Goal: Task Accomplishment & Management: Manage account settings

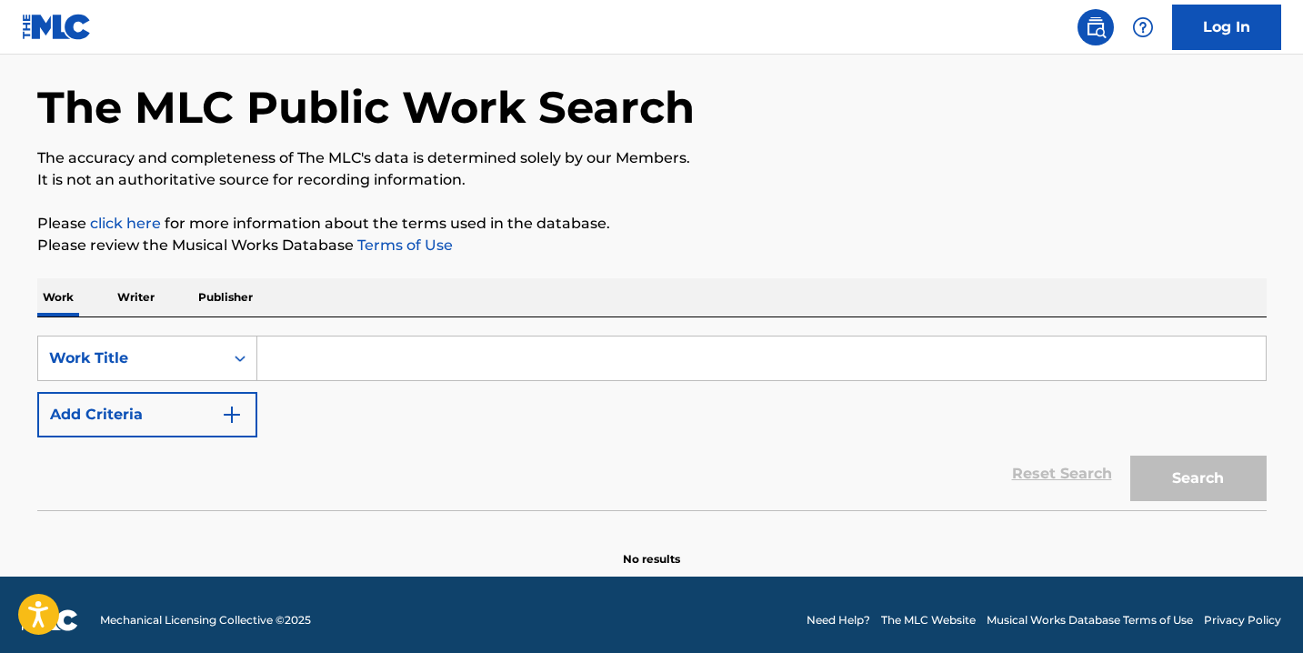
scroll to position [80, 0]
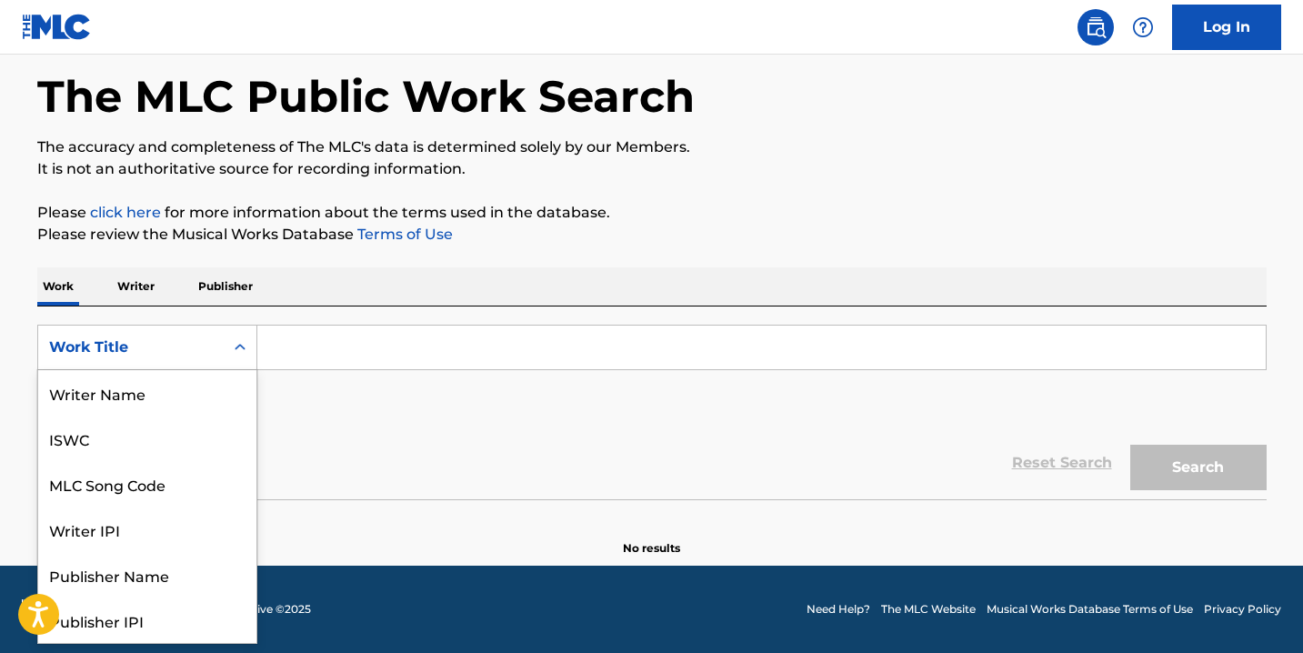
click at [191, 345] on div "Work Title" at bounding box center [131, 347] width 164 height 22
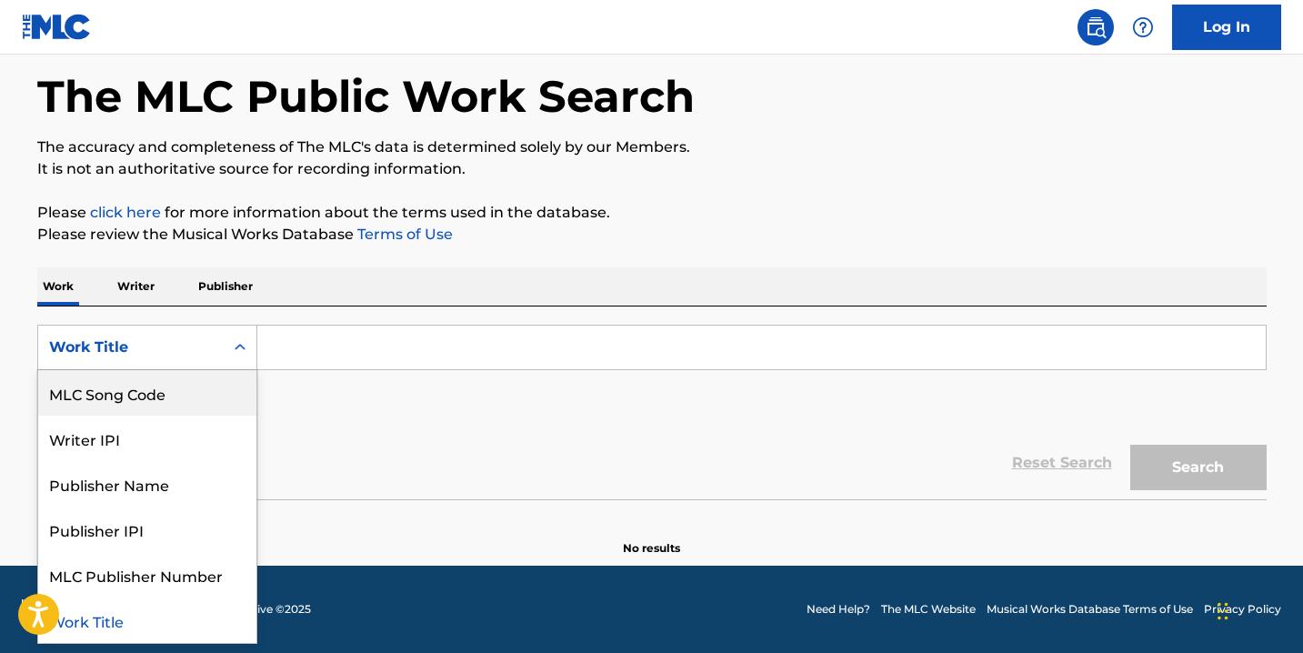
drag, startPoint x: 142, startPoint y: 396, endPoint x: 226, endPoint y: 377, distance: 86.7
click at [143, 396] on div "MLC Song Code" at bounding box center [147, 392] width 218 height 45
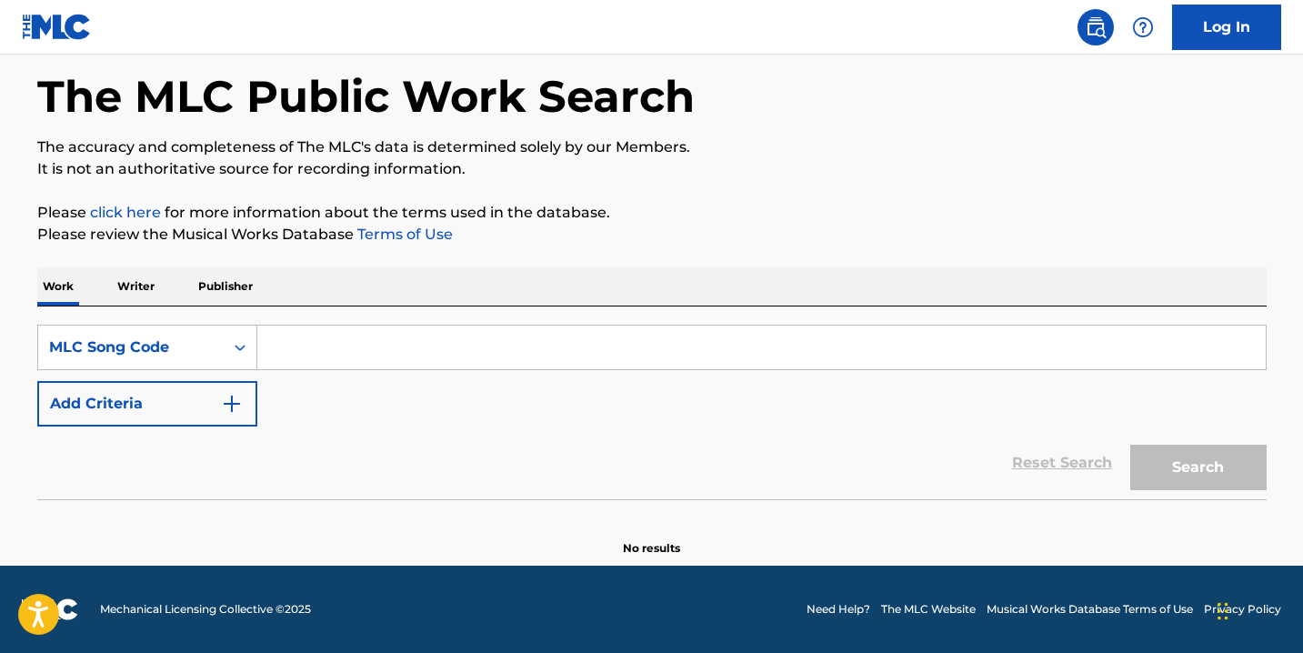
click at [354, 347] on input "Search Form" at bounding box center [761, 348] width 1008 height 44
paste input "HP5AN4"
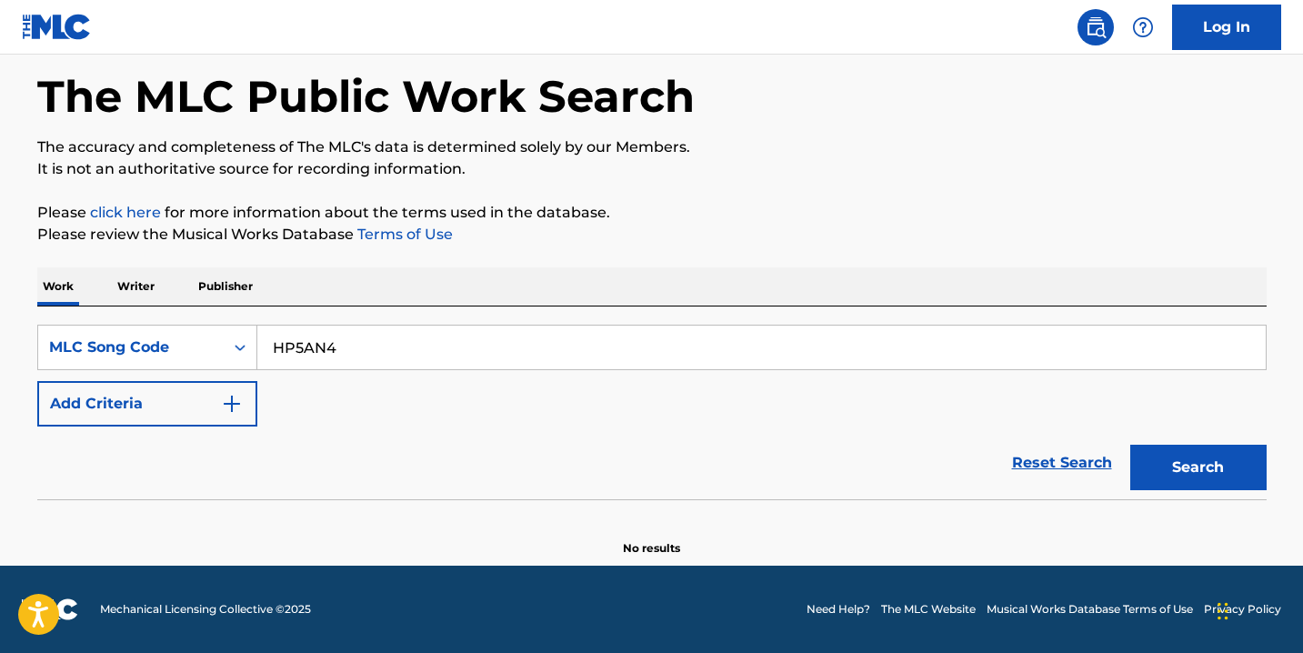
type input "HP5AN4"
click at [1130, 445] on button "Search" at bounding box center [1198, 467] width 136 height 45
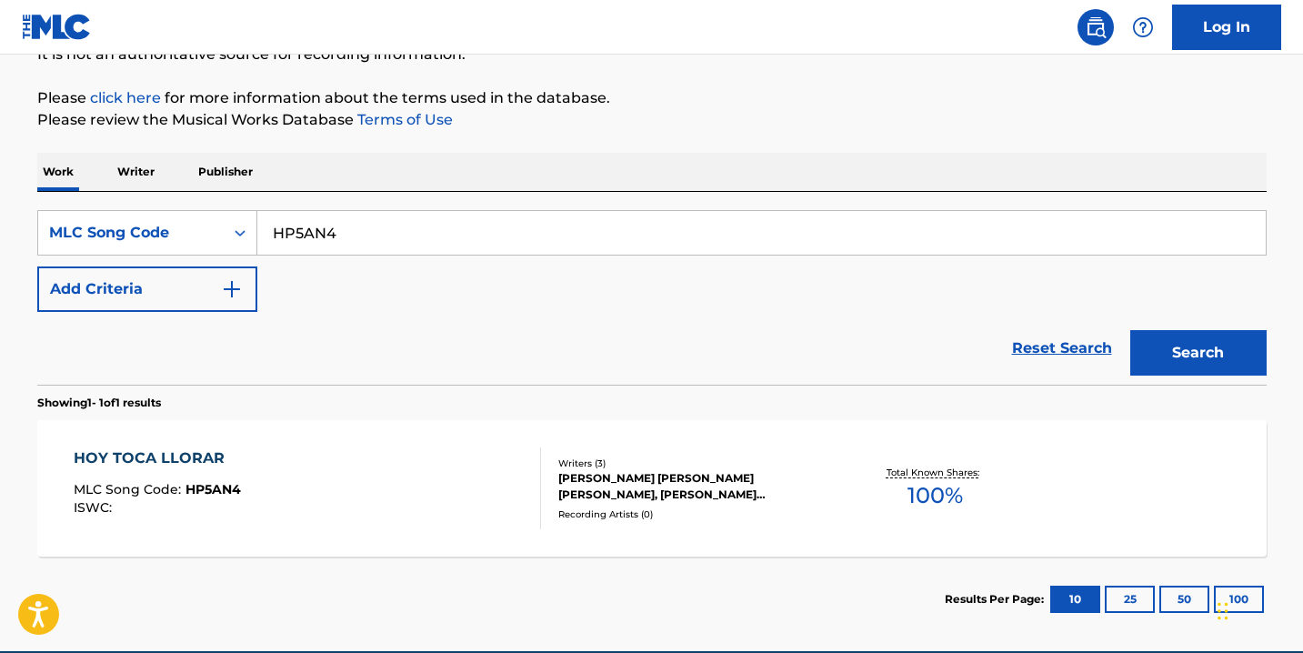
scroll to position [242, 0]
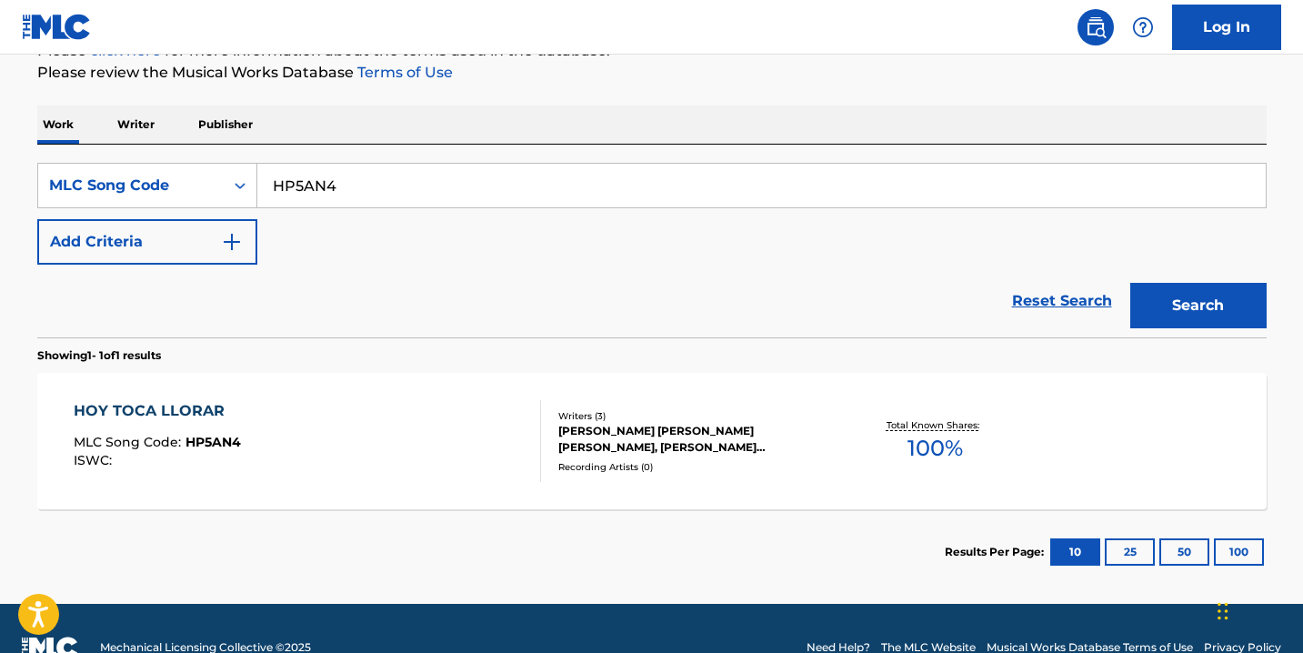
click at [431, 389] on div "HOY TOCA LLORAR MLC Song Code : HP5AN4 ISWC : Writers ( 3 ) [PERSON_NAME] [PERS…" at bounding box center [651, 441] width 1229 height 136
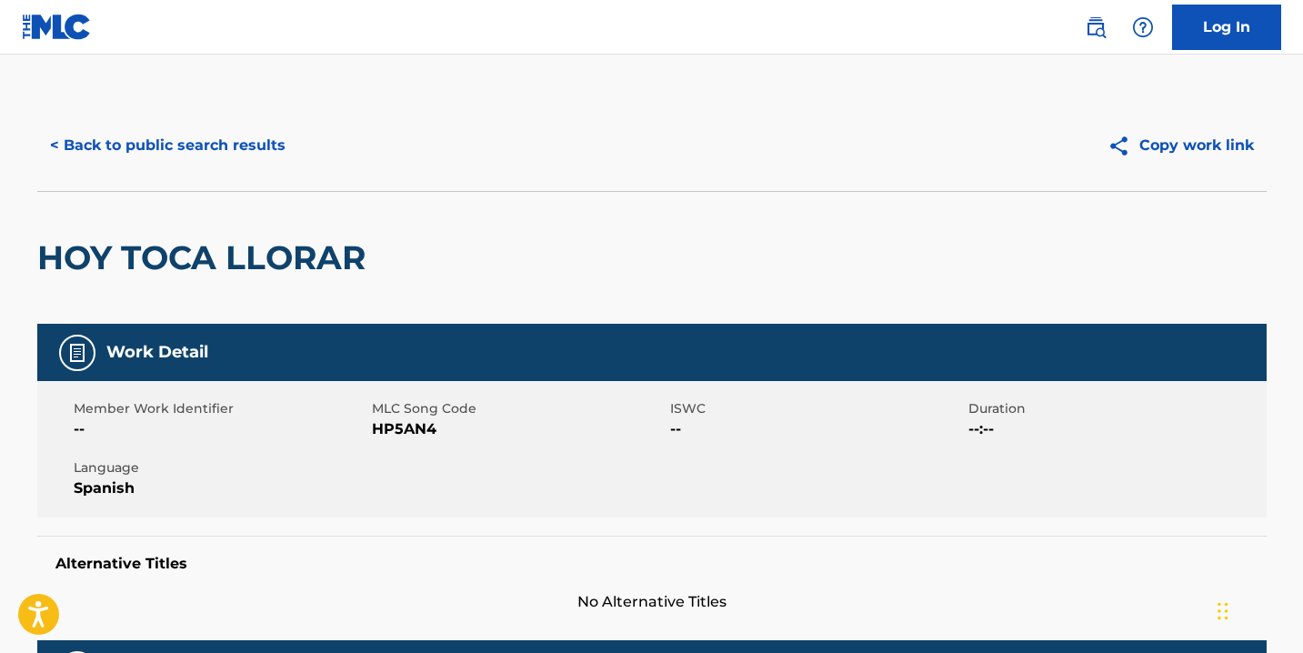
click at [124, 151] on button "< Back to public search results" at bounding box center [167, 145] width 261 height 45
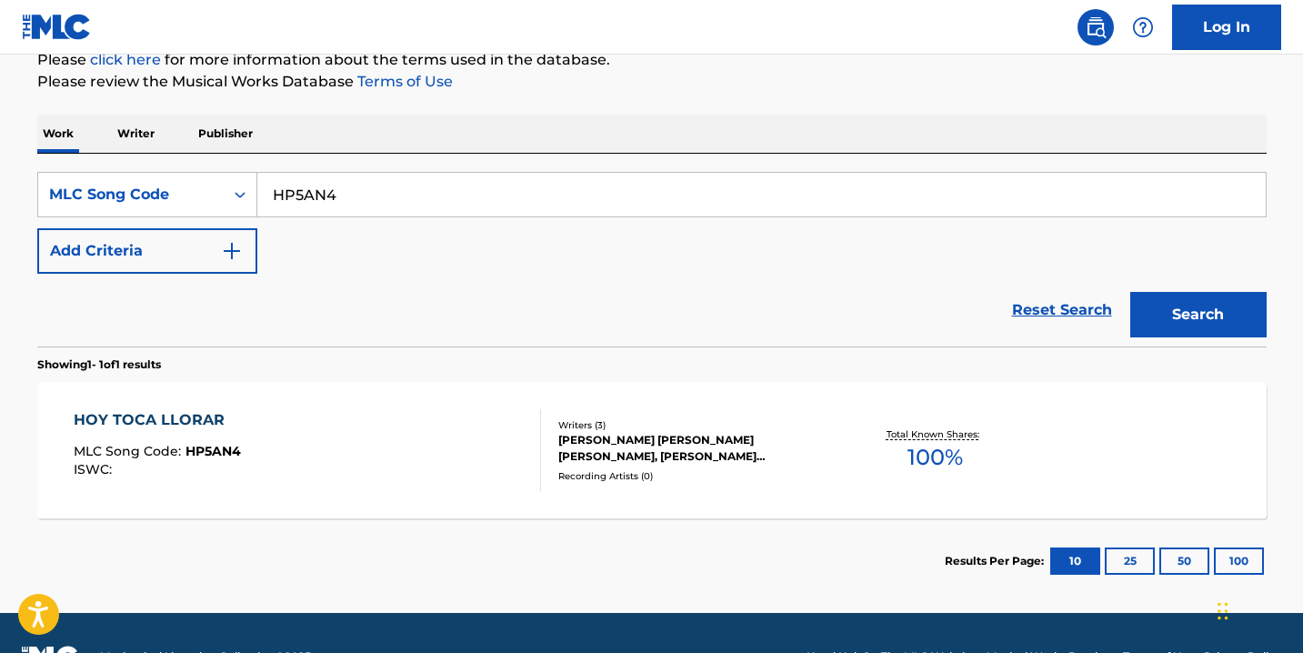
click at [38, 19] on img at bounding box center [57, 27] width 70 height 26
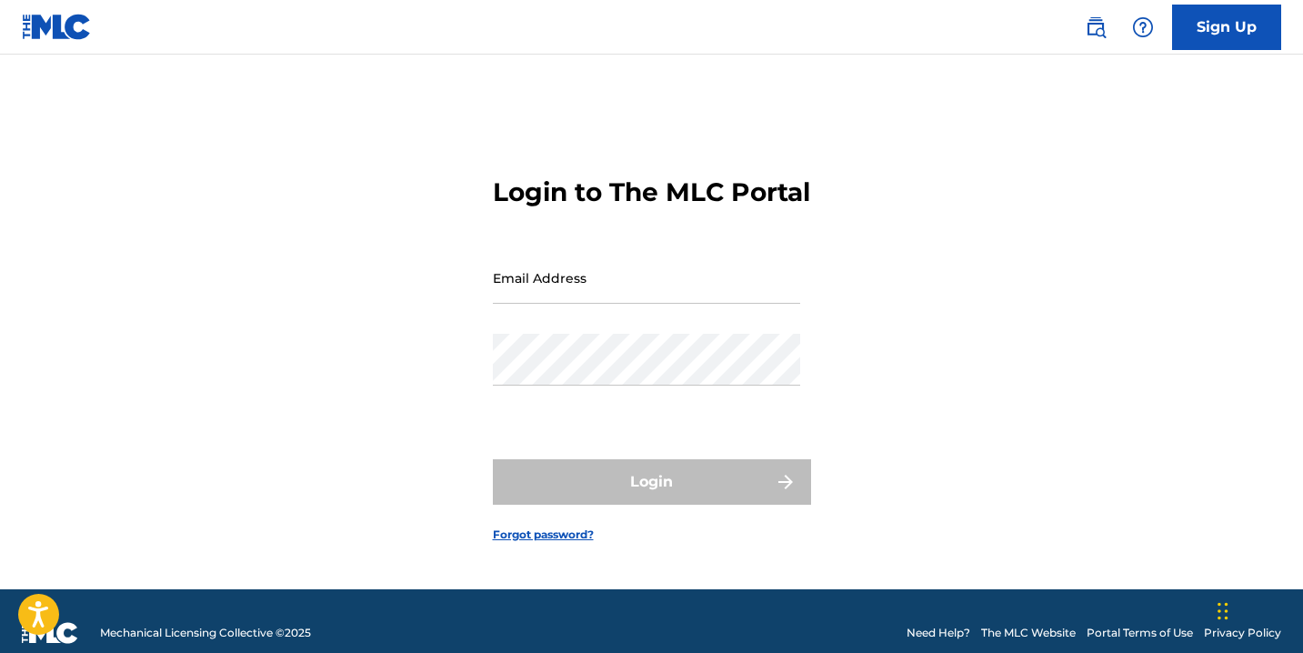
type input "[EMAIL_ADDRESS][DOMAIN_NAME]"
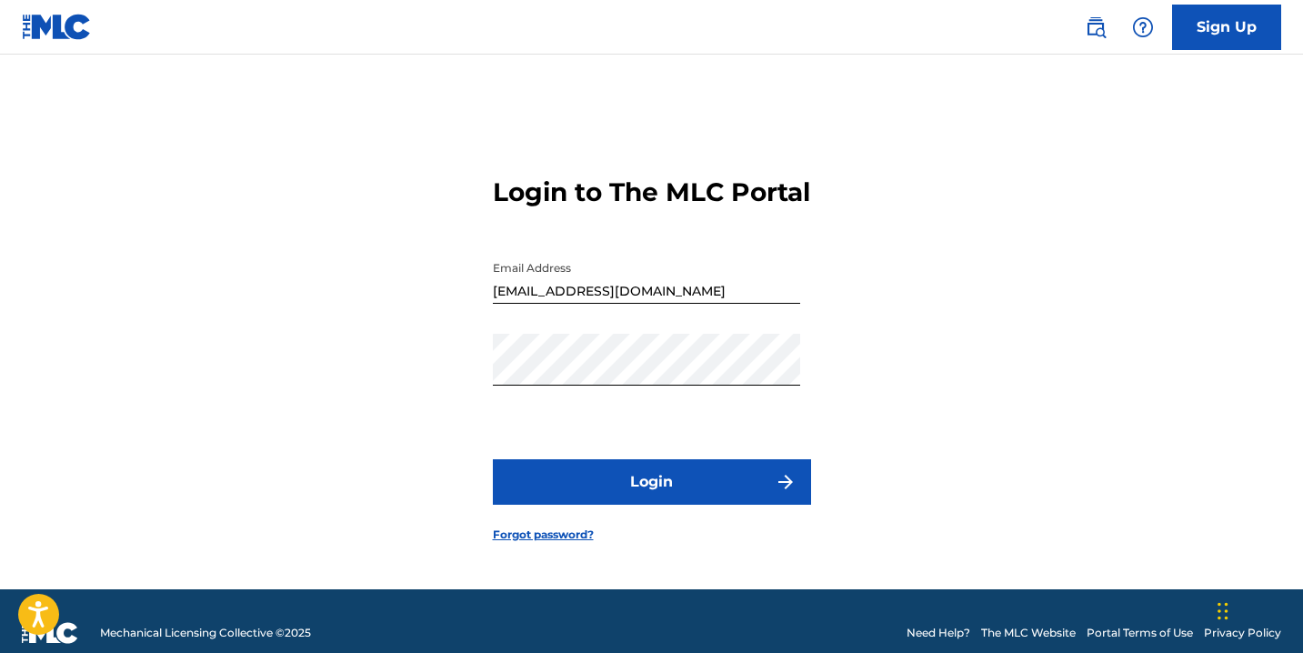
click at [624, 493] on button "Login" at bounding box center [652, 481] width 318 height 45
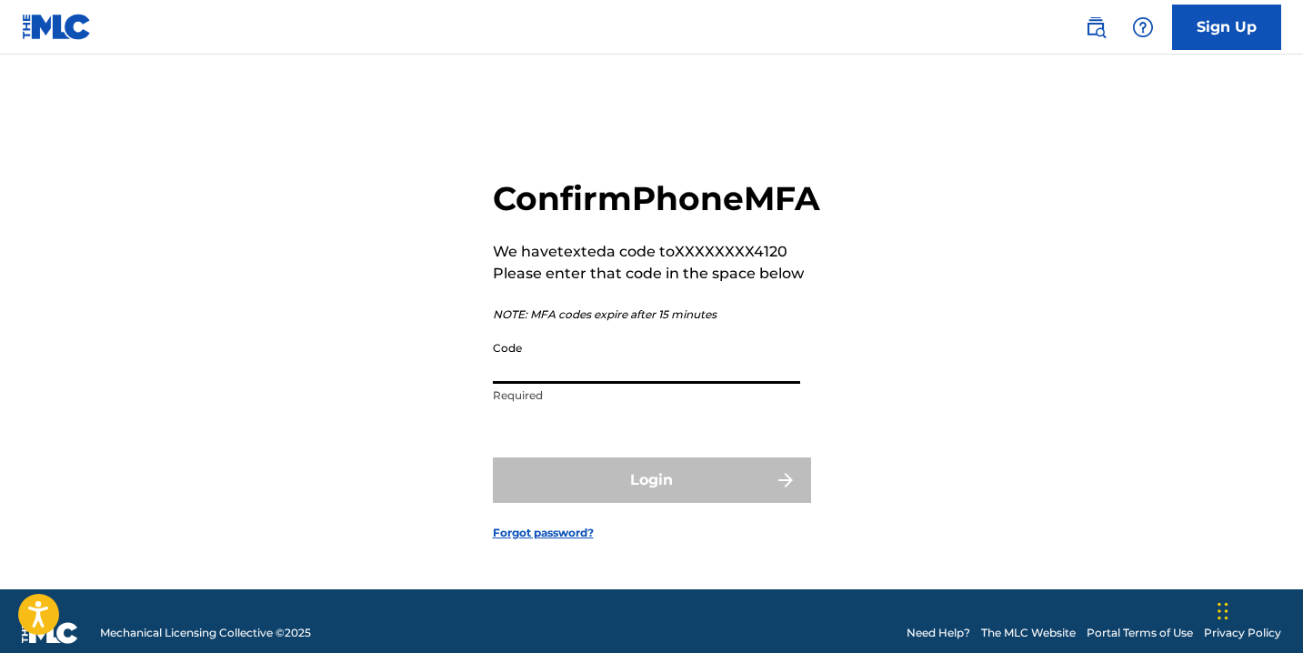
click at [591, 384] on input "Code" at bounding box center [646, 358] width 307 height 52
click at [548, 384] on input "Code" at bounding box center [646, 358] width 307 height 52
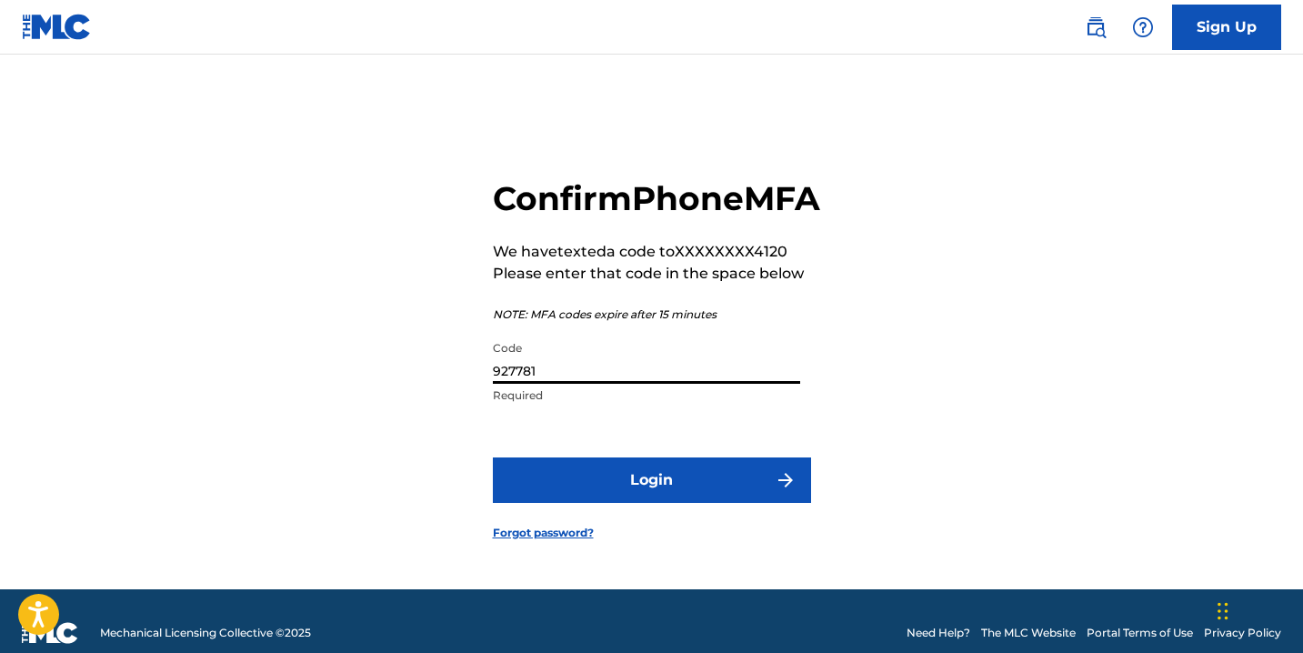
type input "927781"
click at [672, 494] on button "Login" at bounding box center [652, 479] width 318 height 45
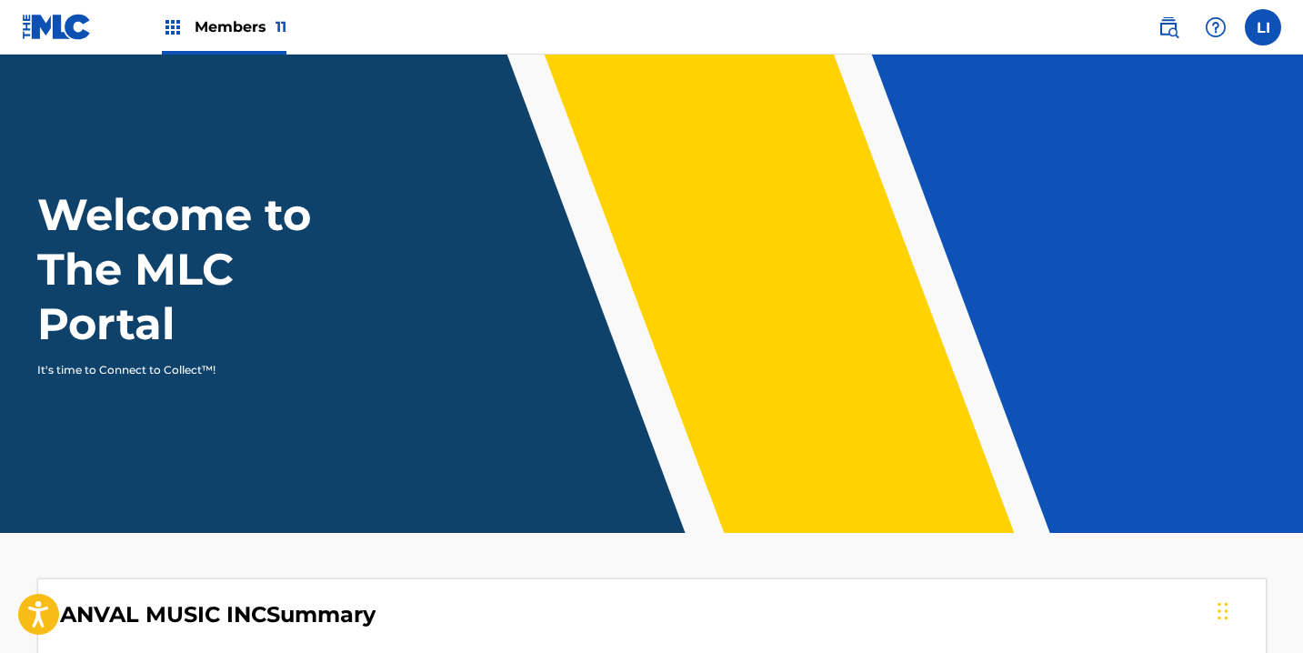
click at [199, 34] on span "Members 11" at bounding box center [241, 26] width 92 height 21
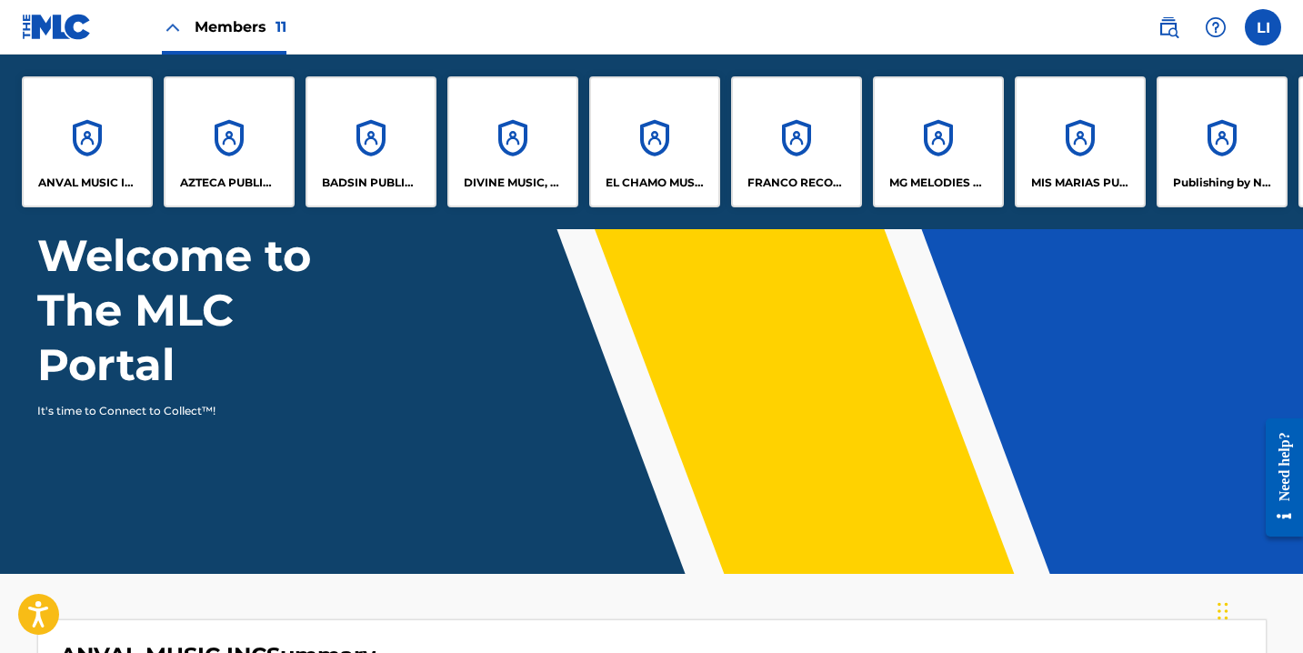
scroll to position [115, 0]
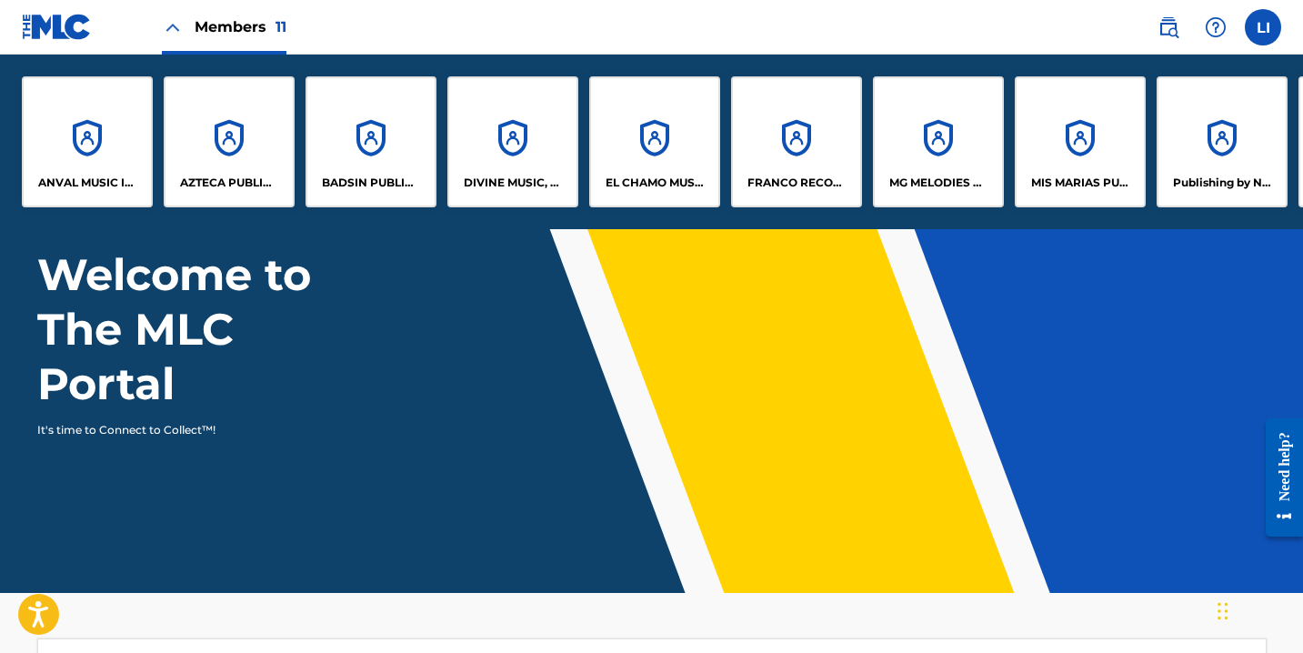
click at [486, 157] on div "DIVINE MUSIC, INC." at bounding box center [512, 141] width 131 height 131
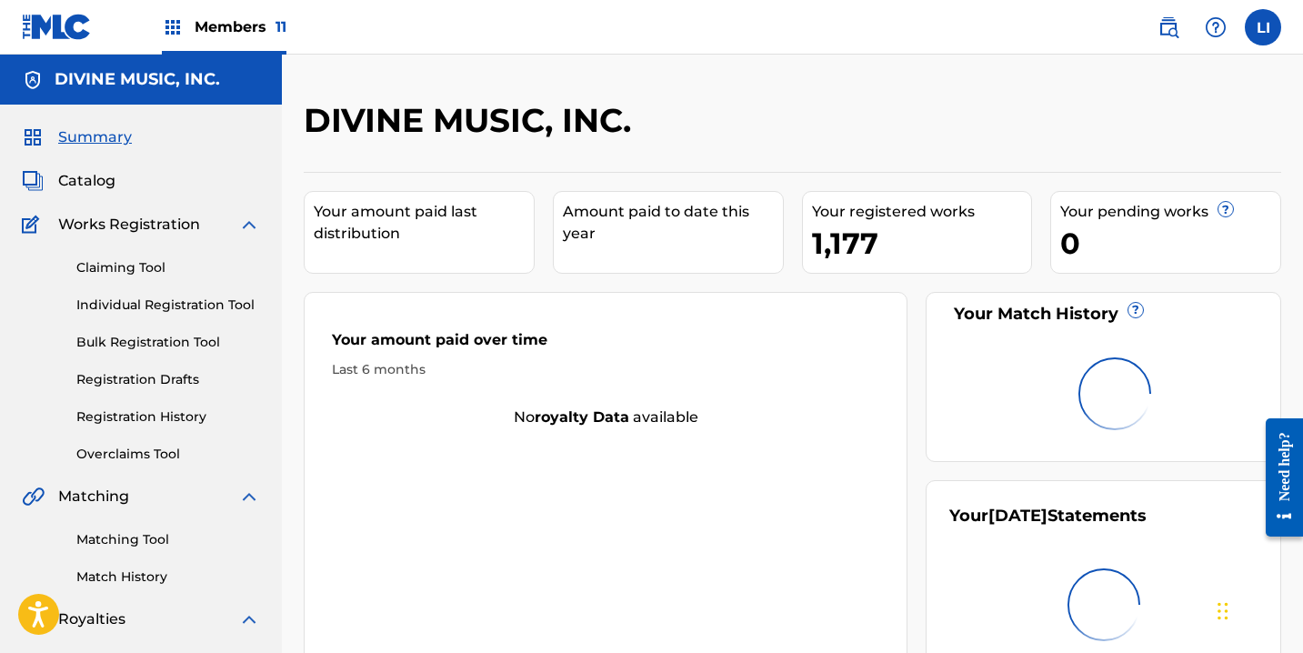
click at [106, 185] on span "Catalog" at bounding box center [86, 181] width 57 height 22
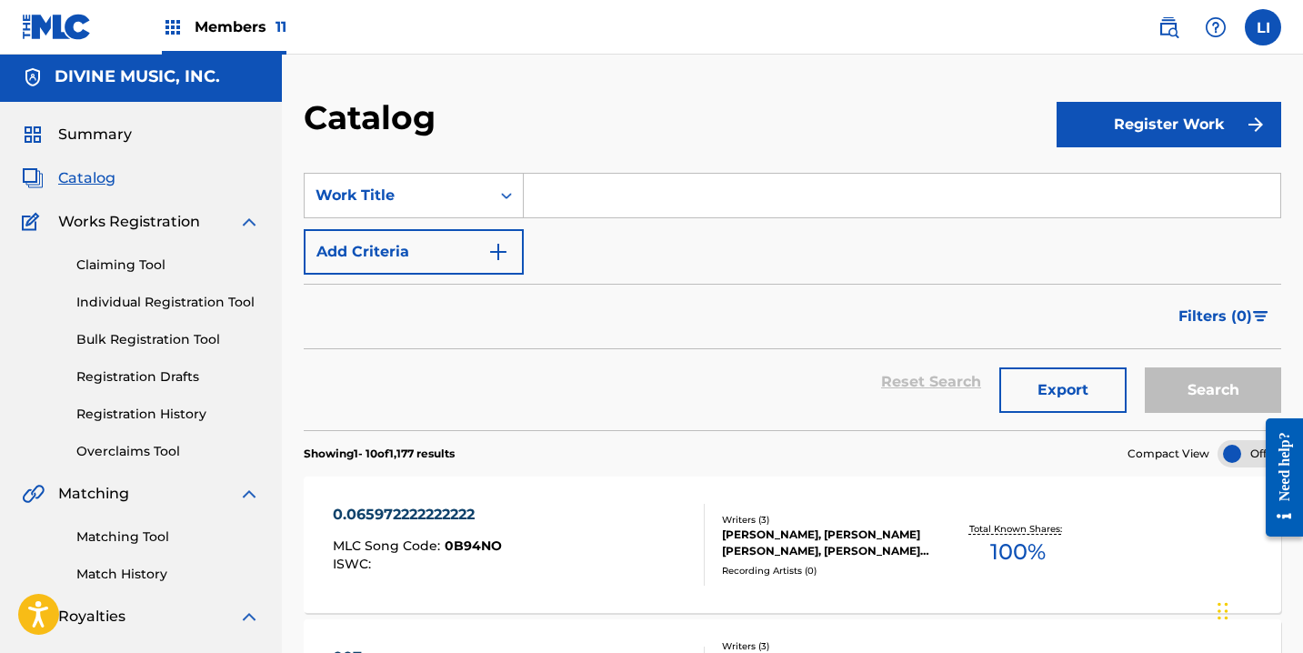
scroll to position [4, 0]
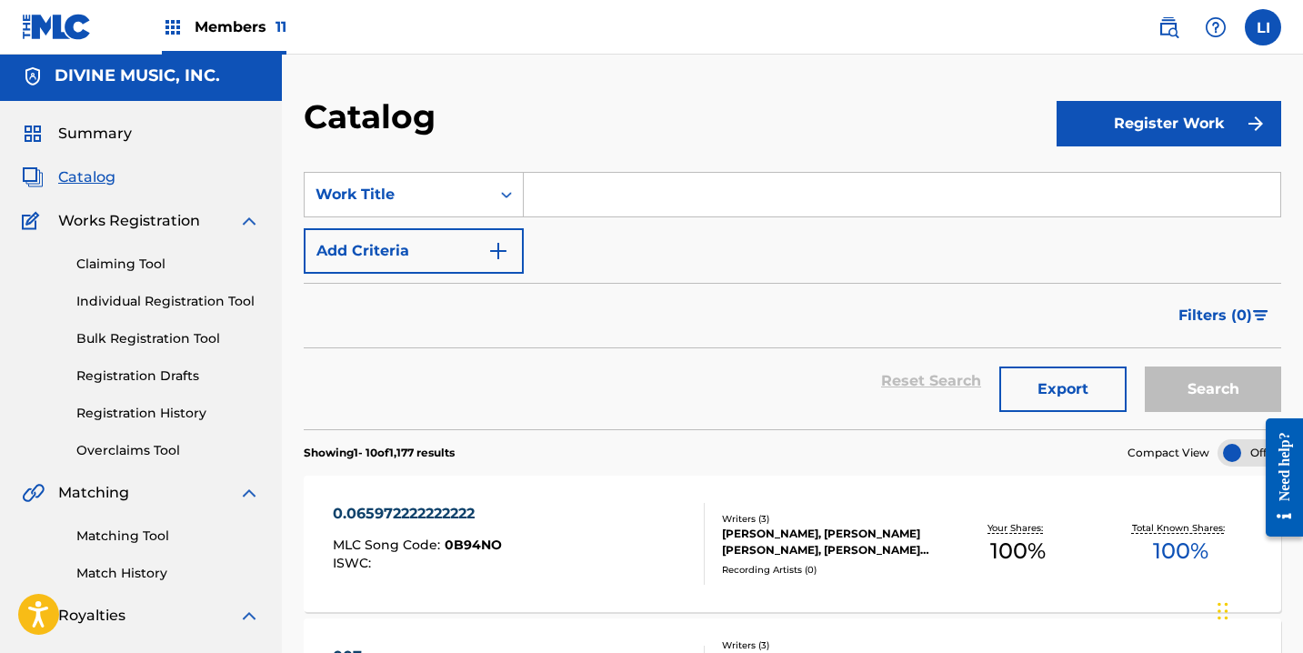
drag, startPoint x: 145, startPoint y: 414, endPoint x: 254, endPoint y: 404, distance: 109.6
click at [145, 414] on link "Registration History" at bounding box center [168, 413] width 184 height 19
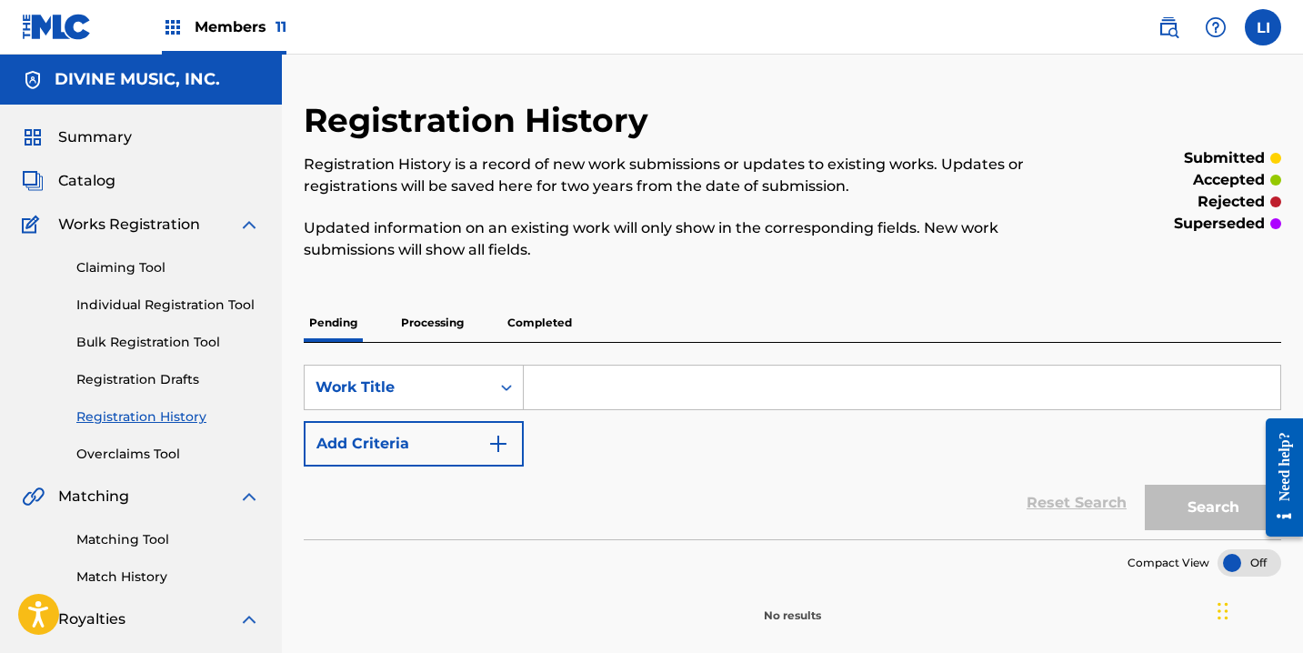
scroll to position [141, 0]
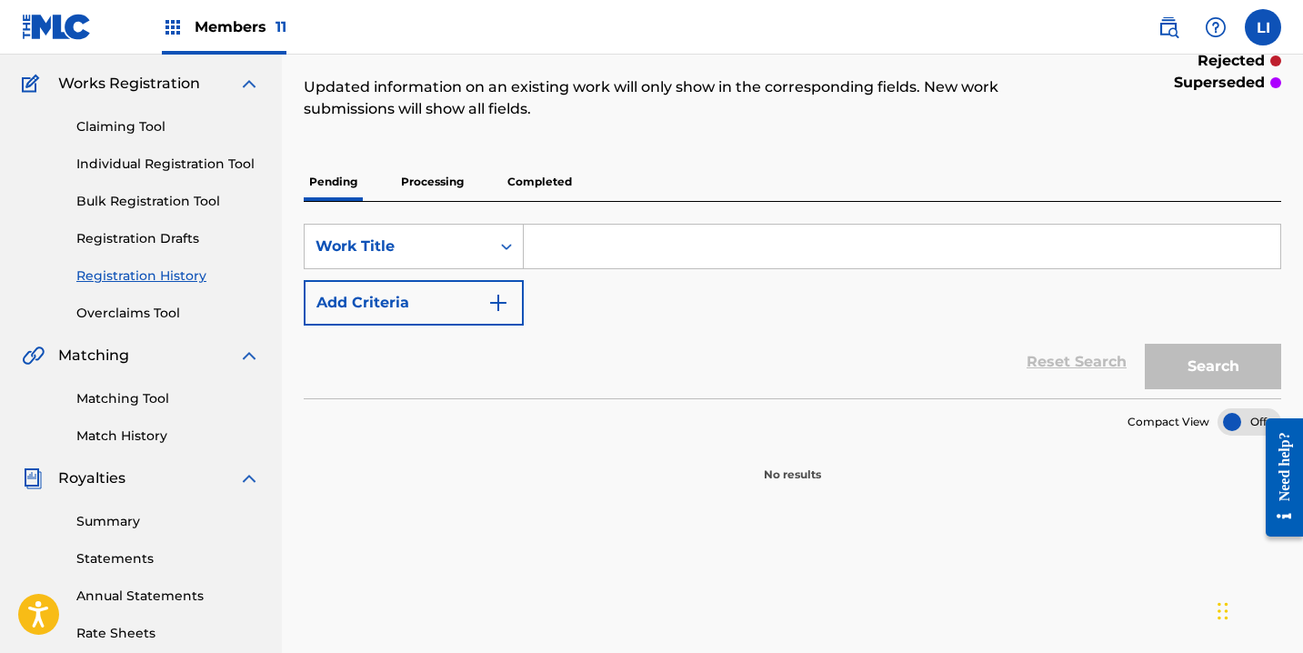
click at [446, 186] on p "Processing" at bounding box center [433, 182] width 74 height 38
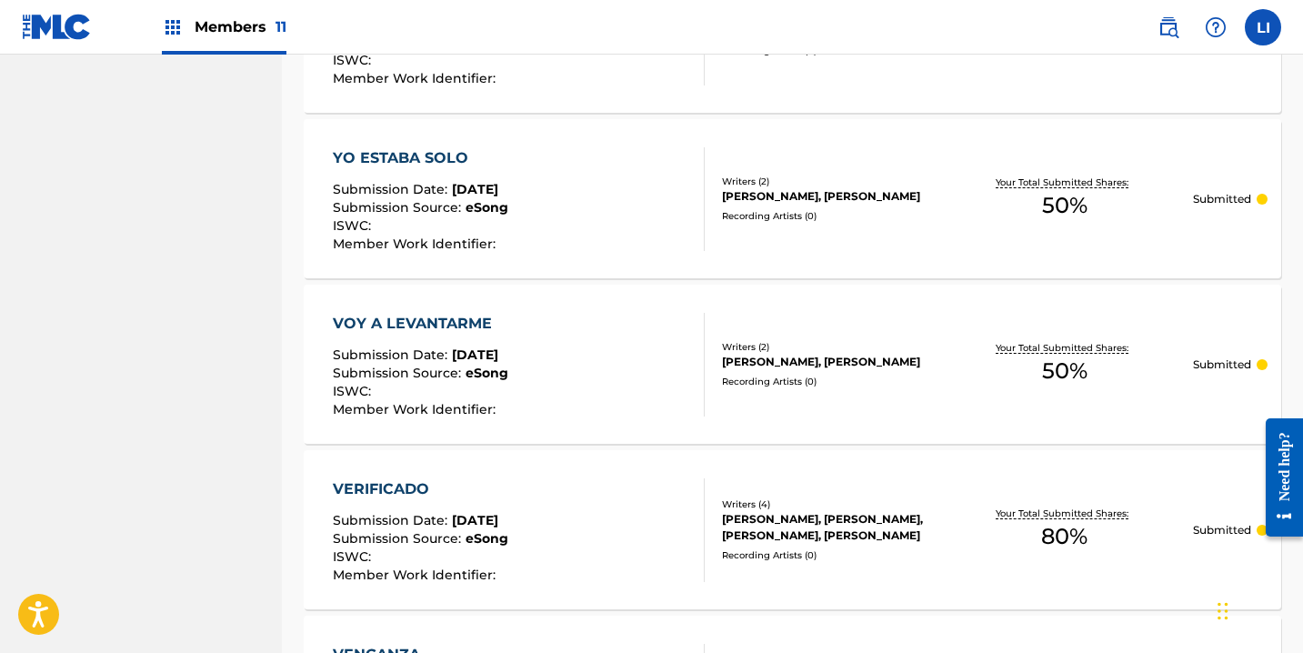
scroll to position [1791, 0]
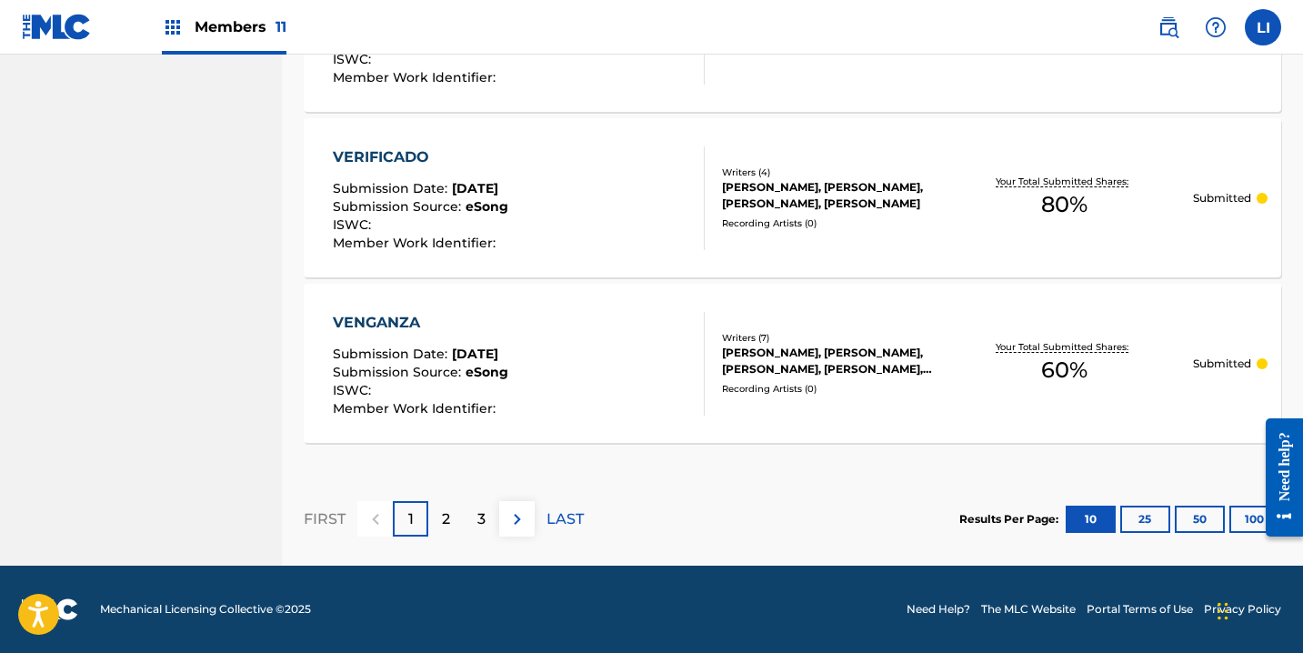
click at [451, 533] on div "2" at bounding box center [445, 518] width 35 height 35
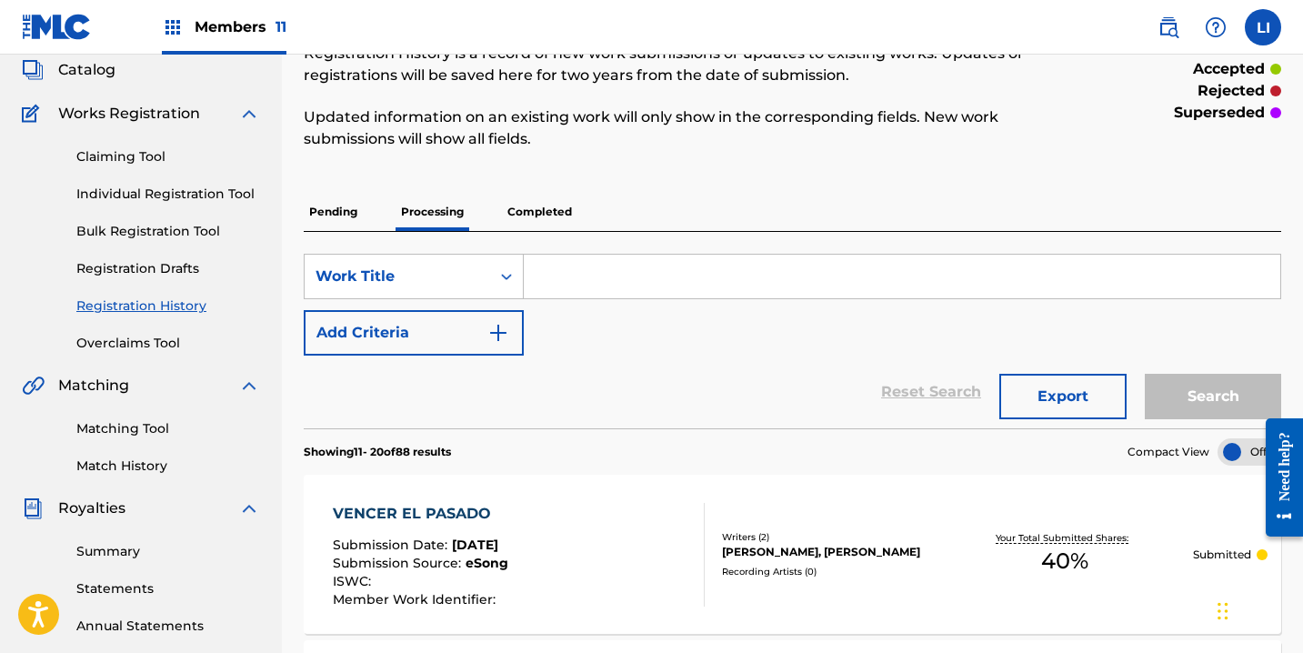
scroll to position [0, 0]
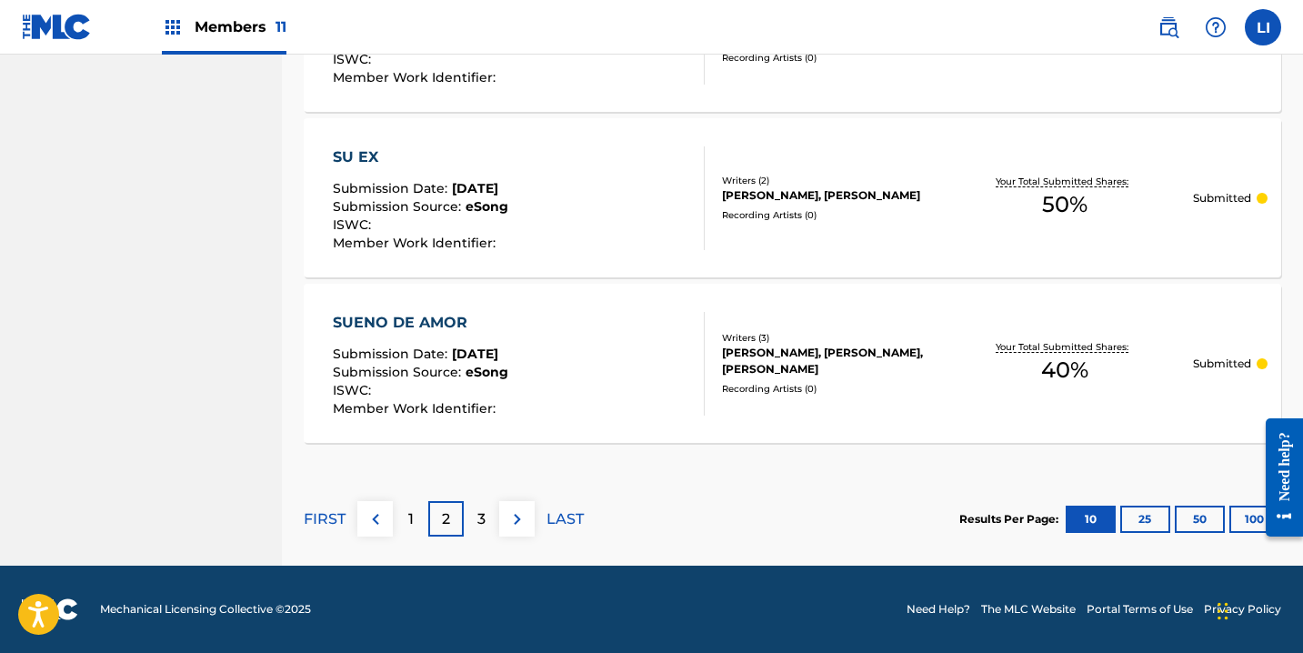
click at [475, 519] on div "3" at bounding box center [481, 518] width 35 height 35
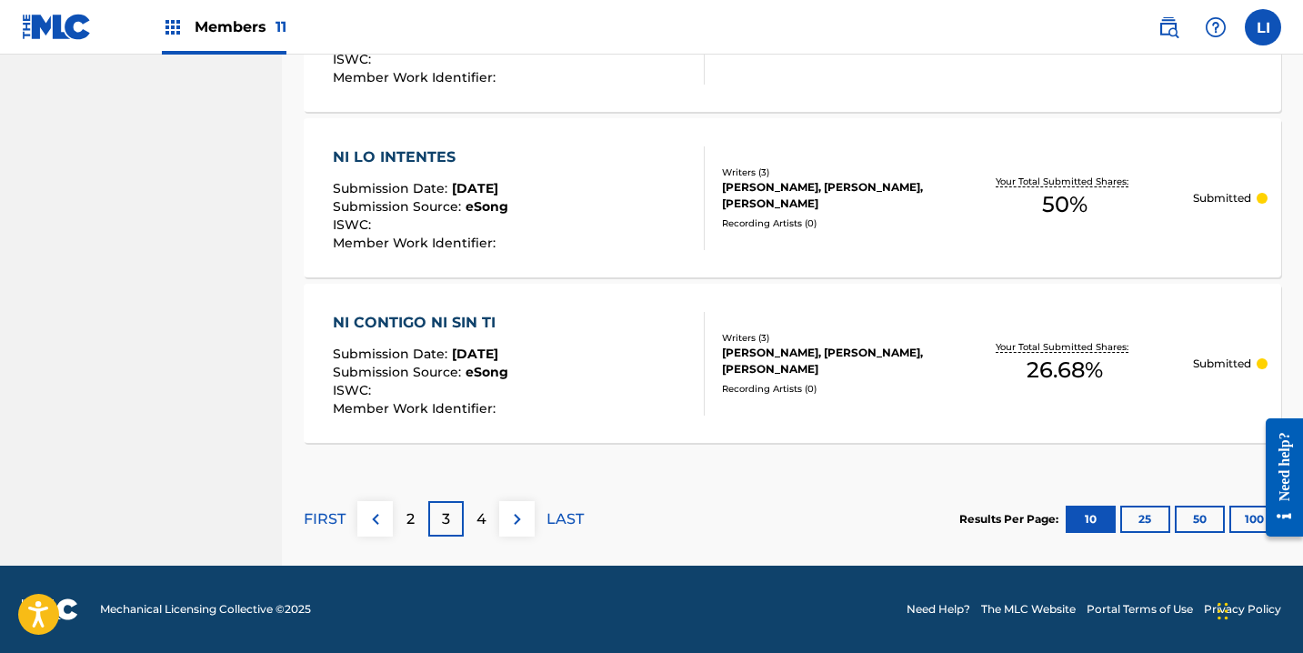
click at [510, 512] on img at bounding box center [517, 519] width 22 height 22
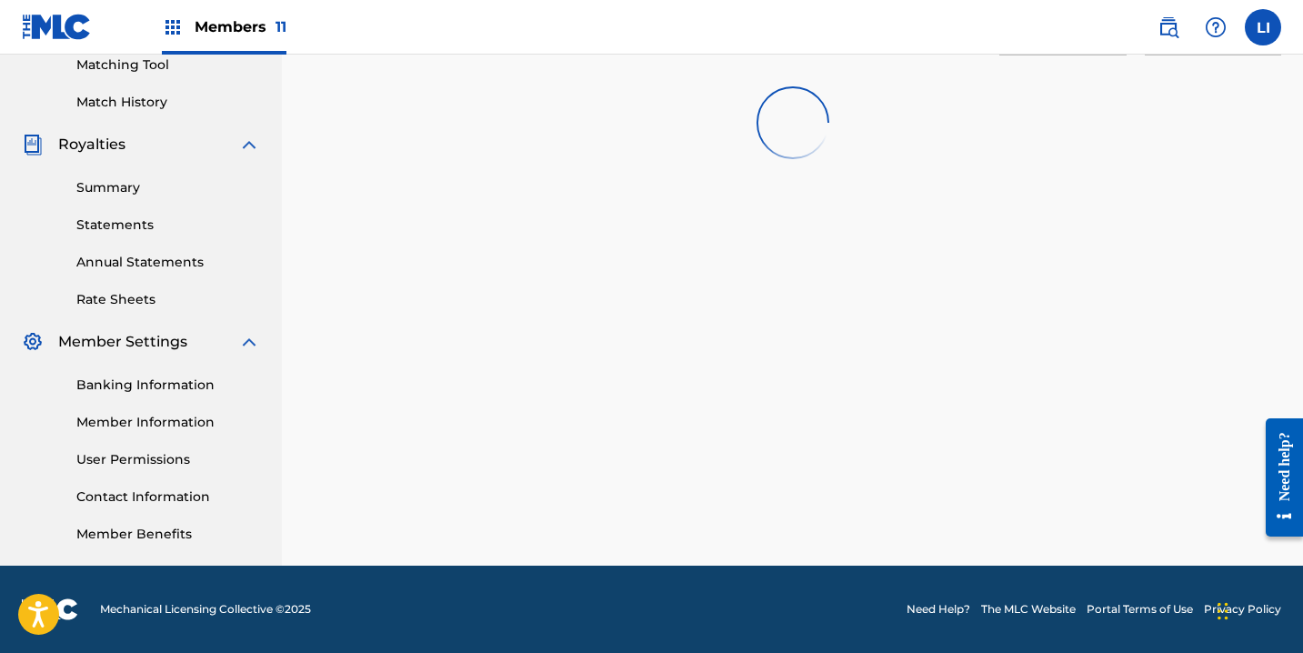
scroll to position [1791, 0]
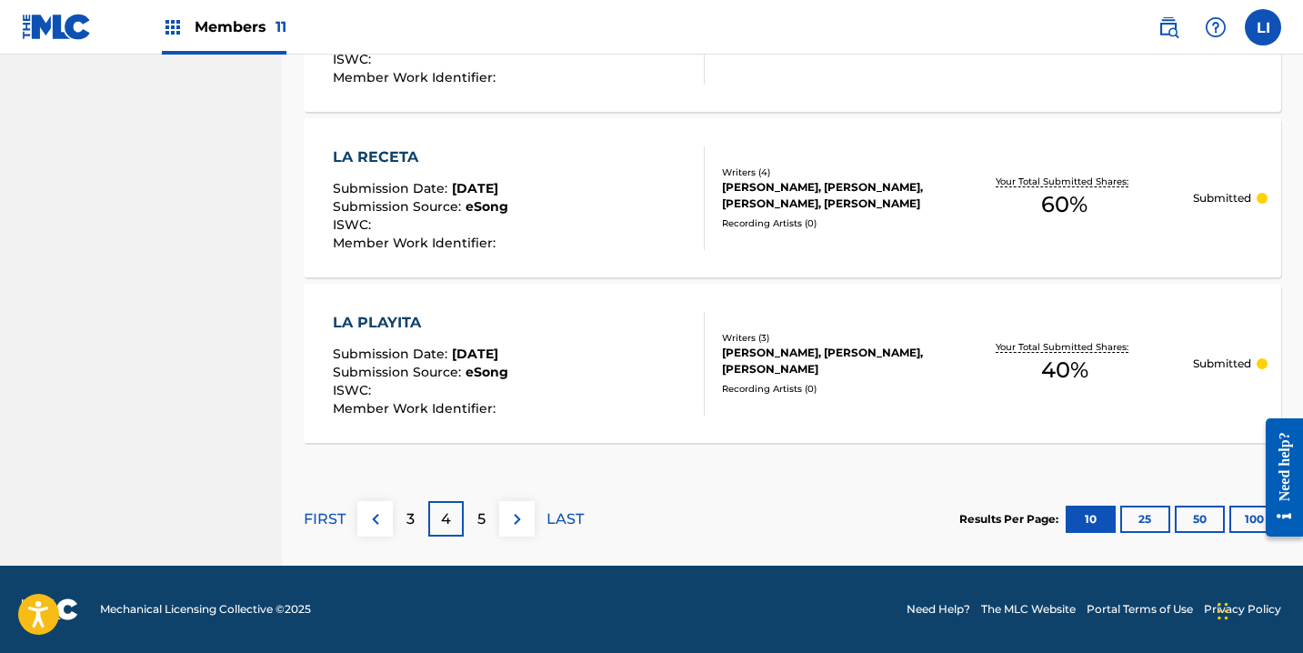
click at [624, 383] on div "LA PLAYITA Submission Date : [DATE] Submission Source : eSong ISWC : Member Wor…" at bounding box center [519, 364] width 372 height 104
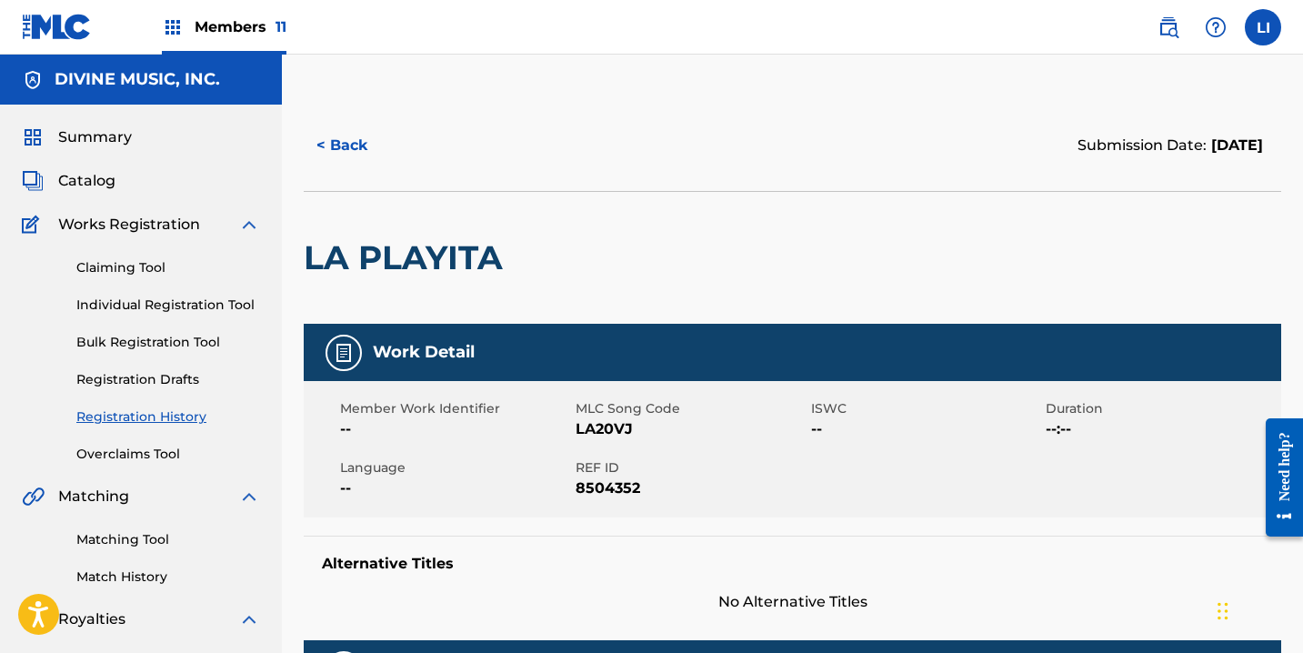
click at [338, 139] on button "< Back" at bounding box center [358, 145] width 109 height 45
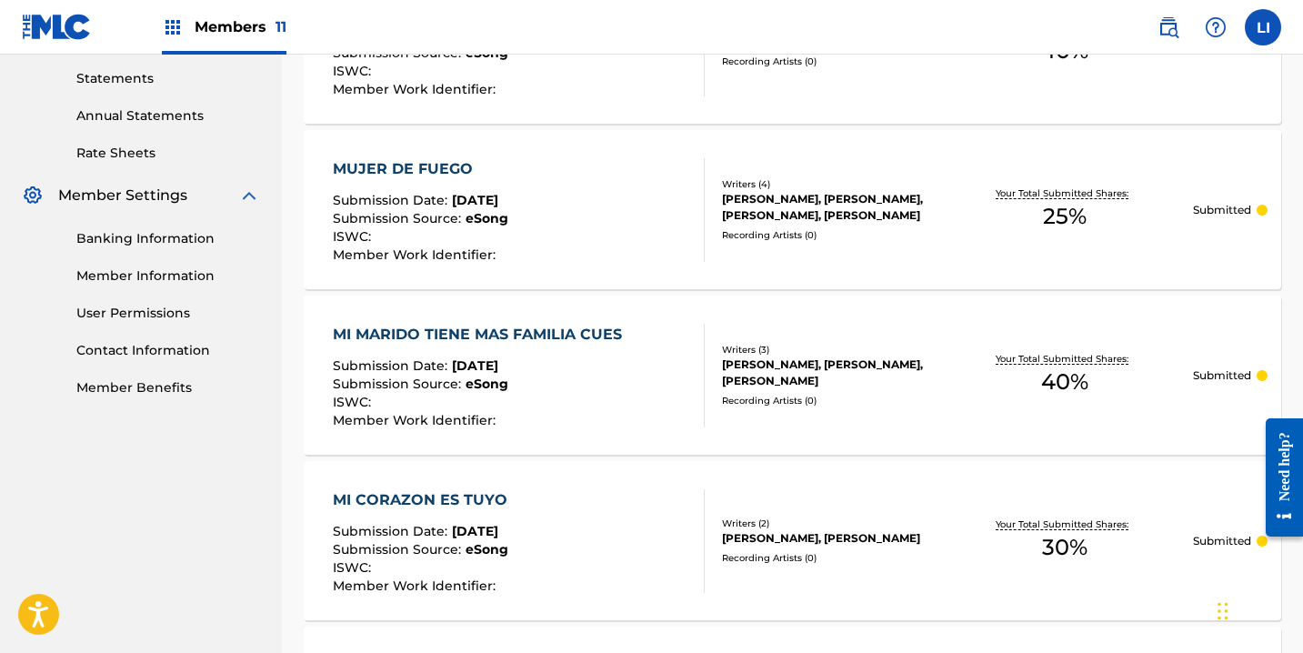
scroll to position [625, 0]
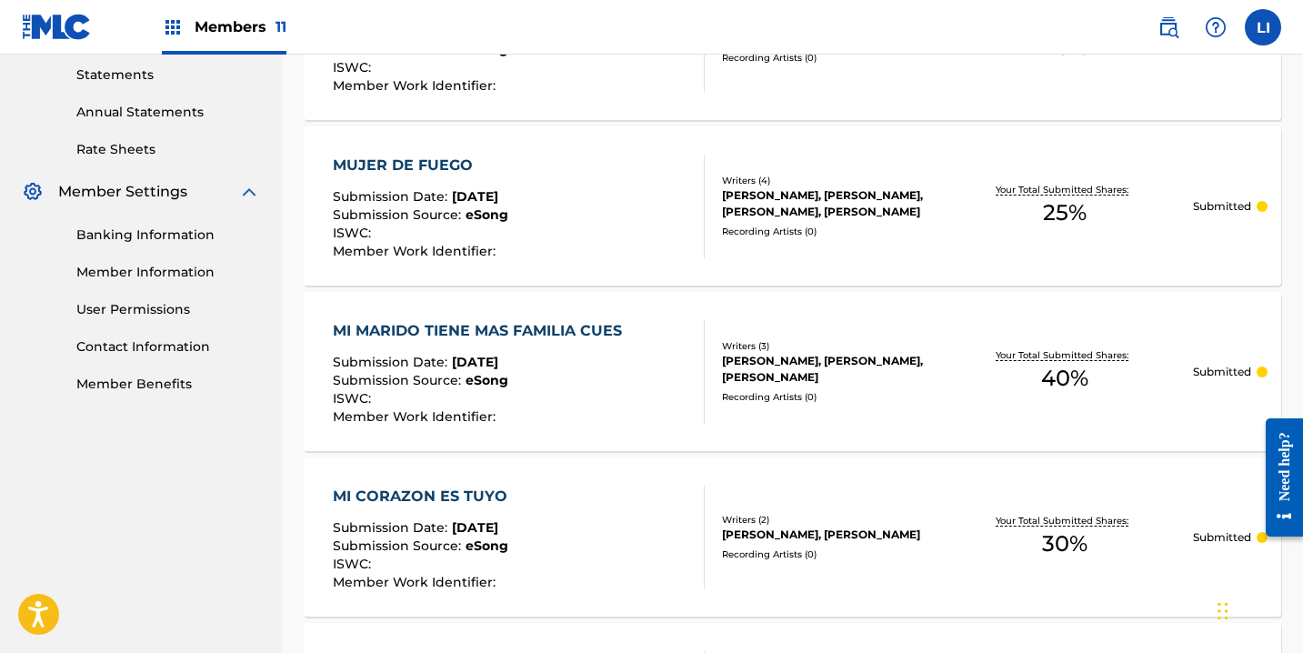
click at [647, 423] on div "MI MARIDO TIENE MAS FAMILIA CUES Submission Date : [DATE] Submission Source : e…" at bounding box center [519, 372] width 372 height 104
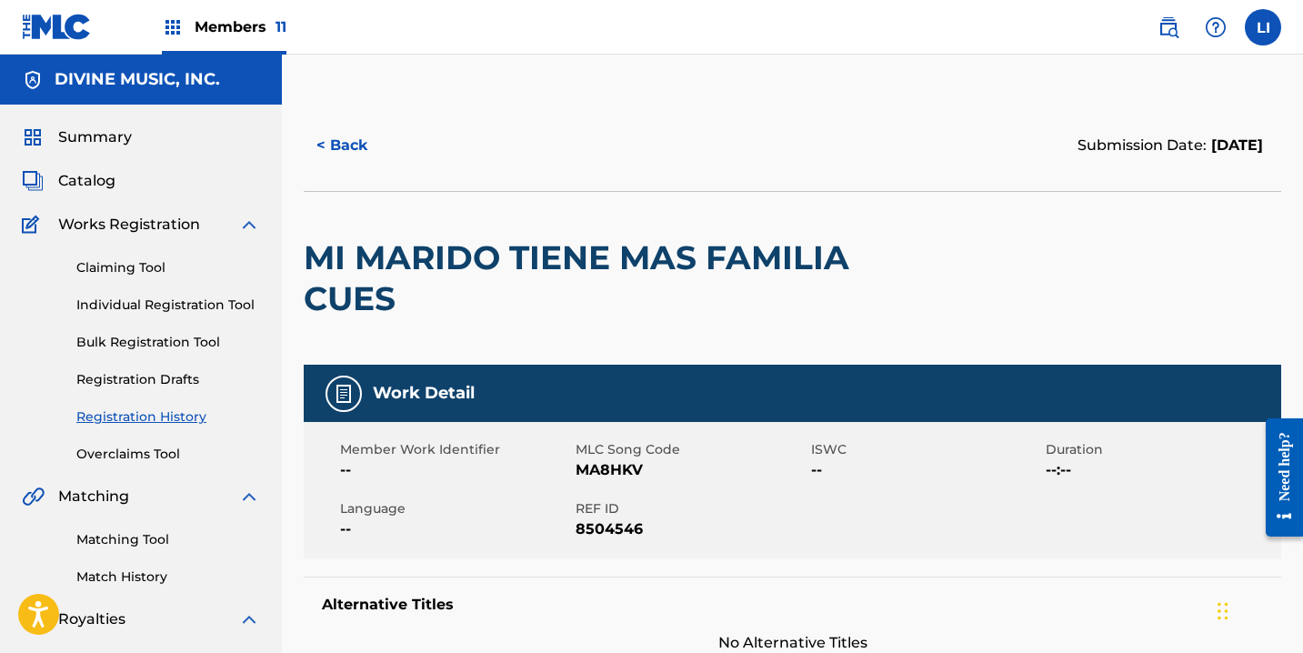
click at [336, 145] on button "< Back" at bounding box center [358, 145] width 109 height 45
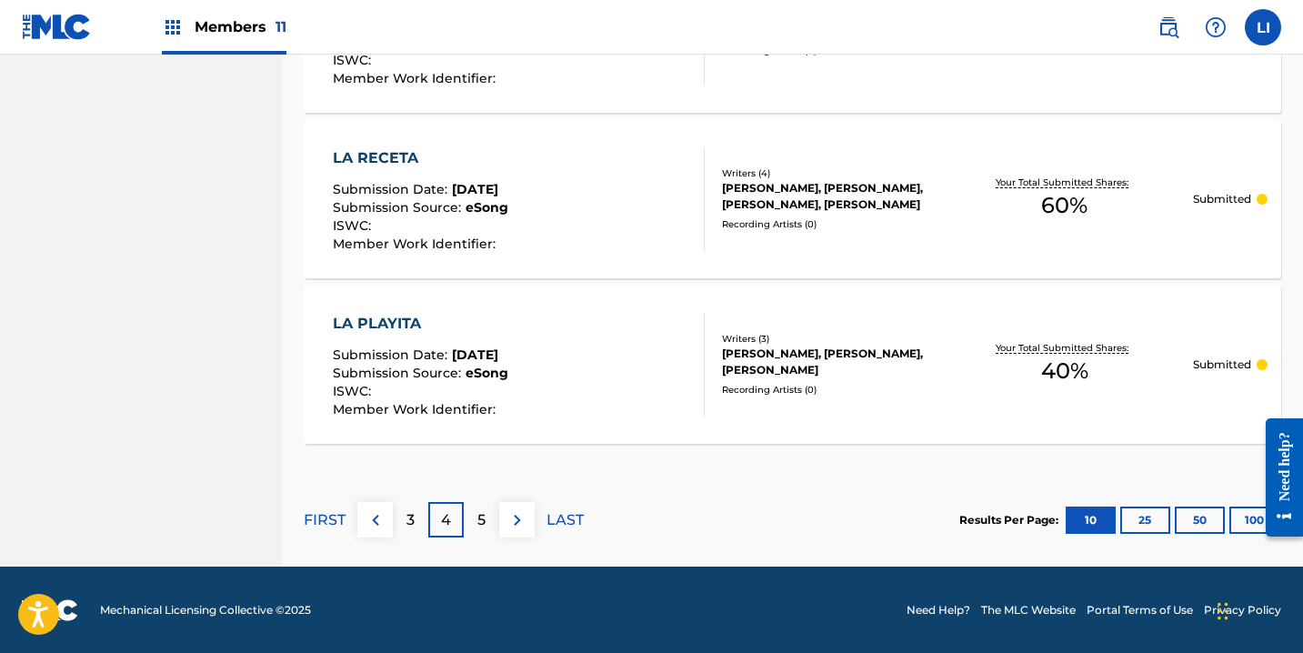
scroll to position [1791, 0]
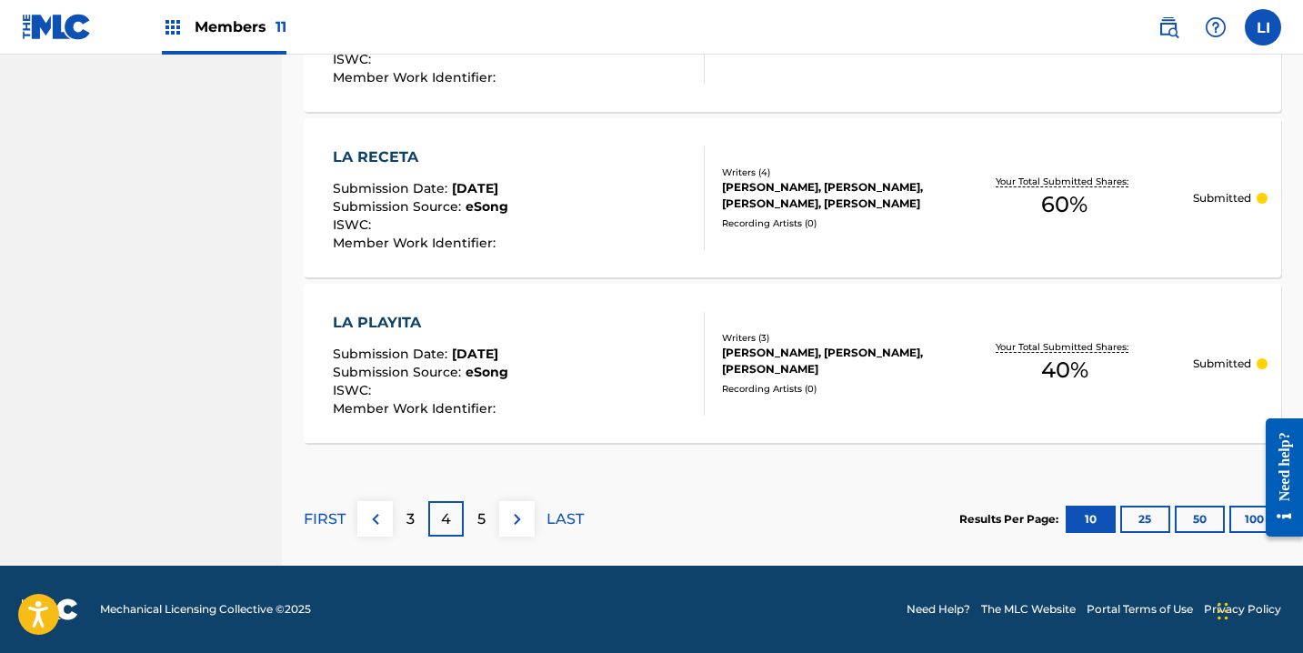
click at [477, 516] on p "5" at bounding box center [481, 519] width 8 height 22
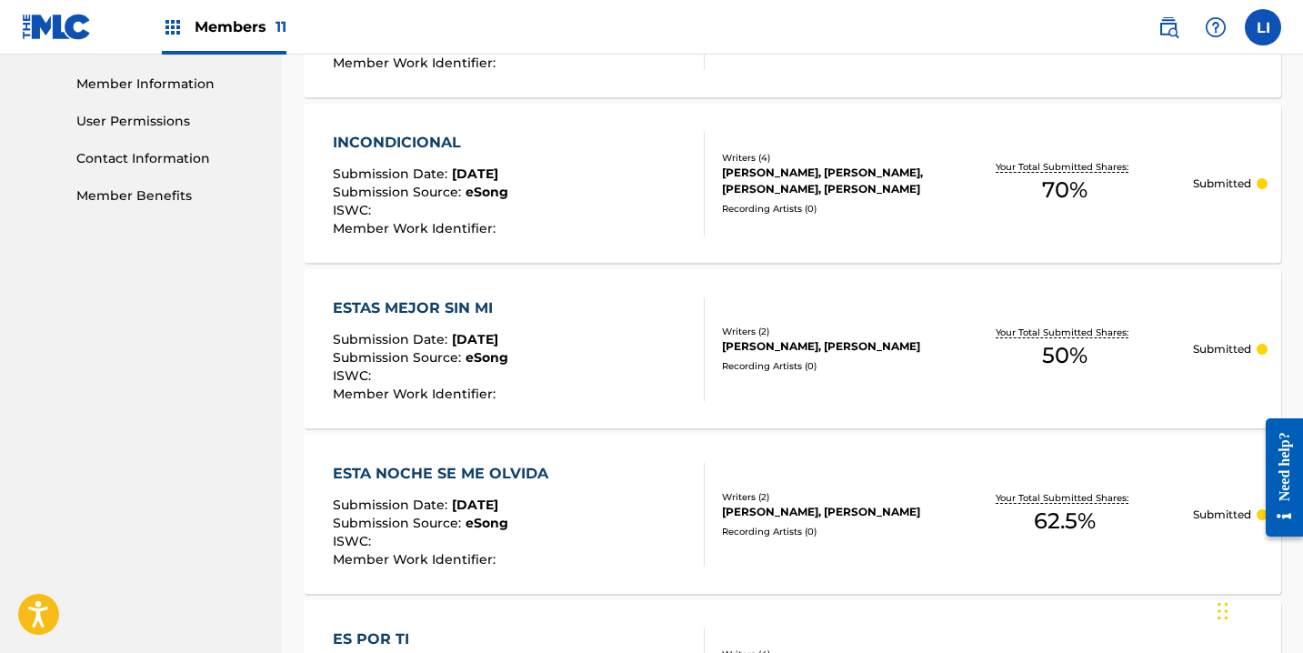
scroll to position [0, 0]
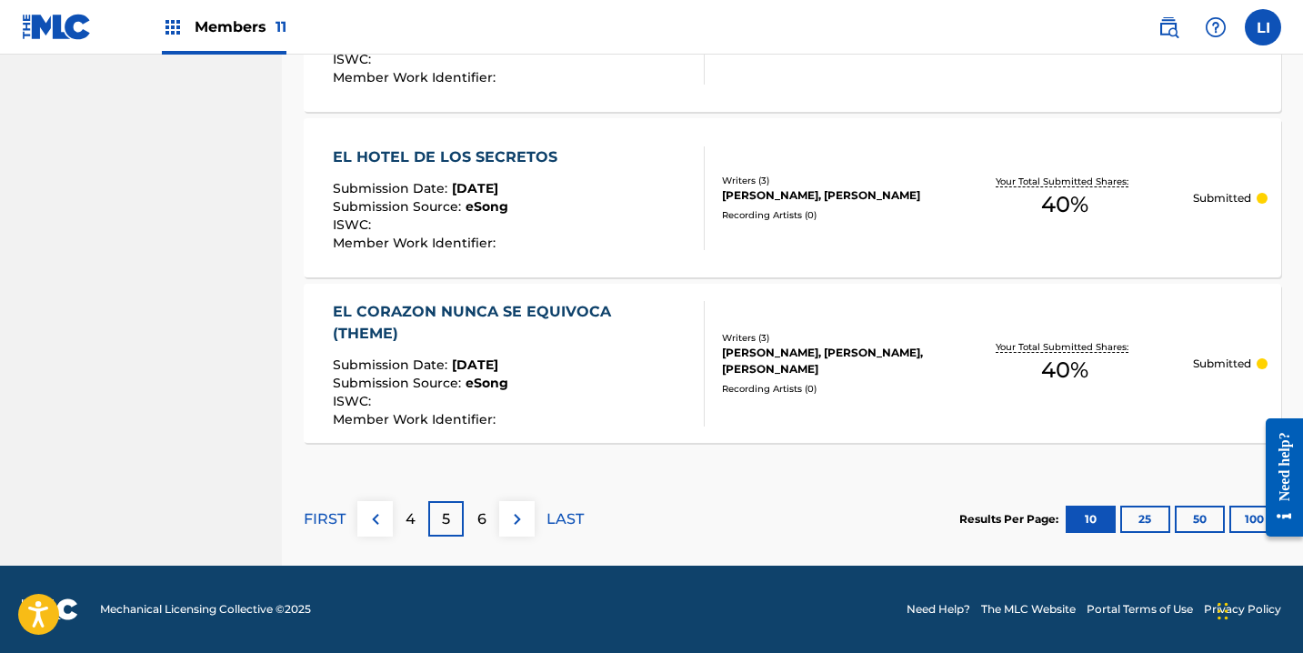
click at [484, 528] on p "6" at bounding box center [481, 519] width 9 height 22
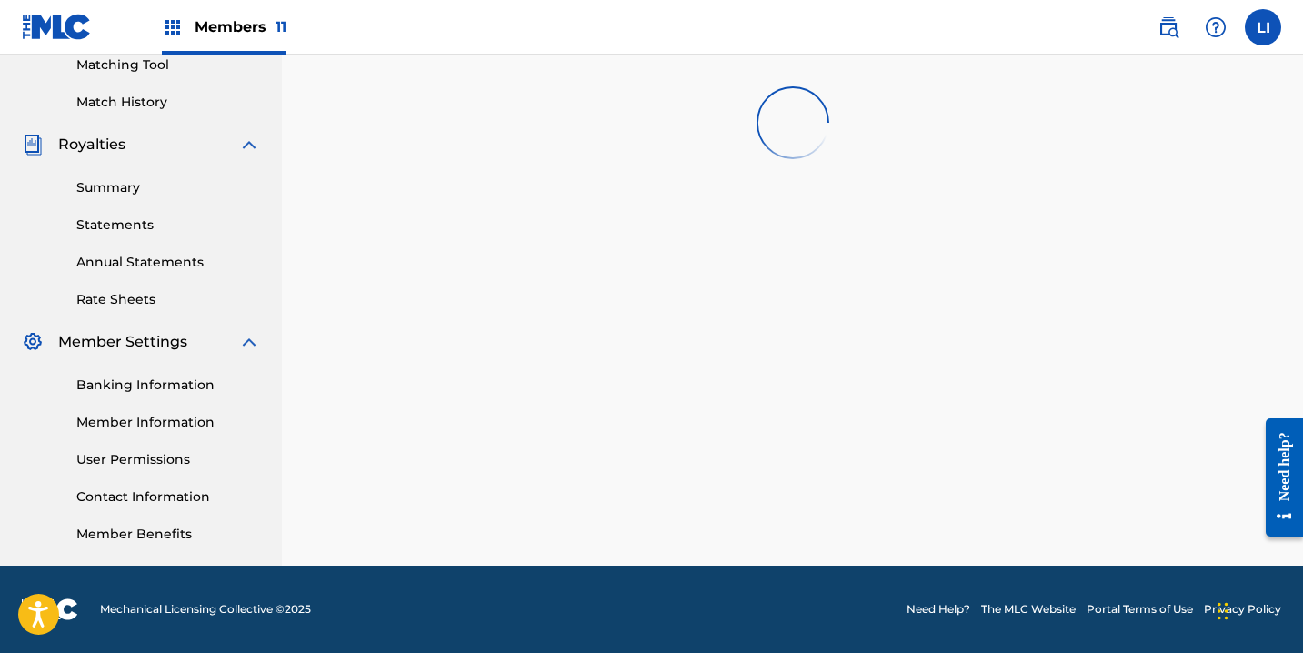
scroll to position [1791, 0]
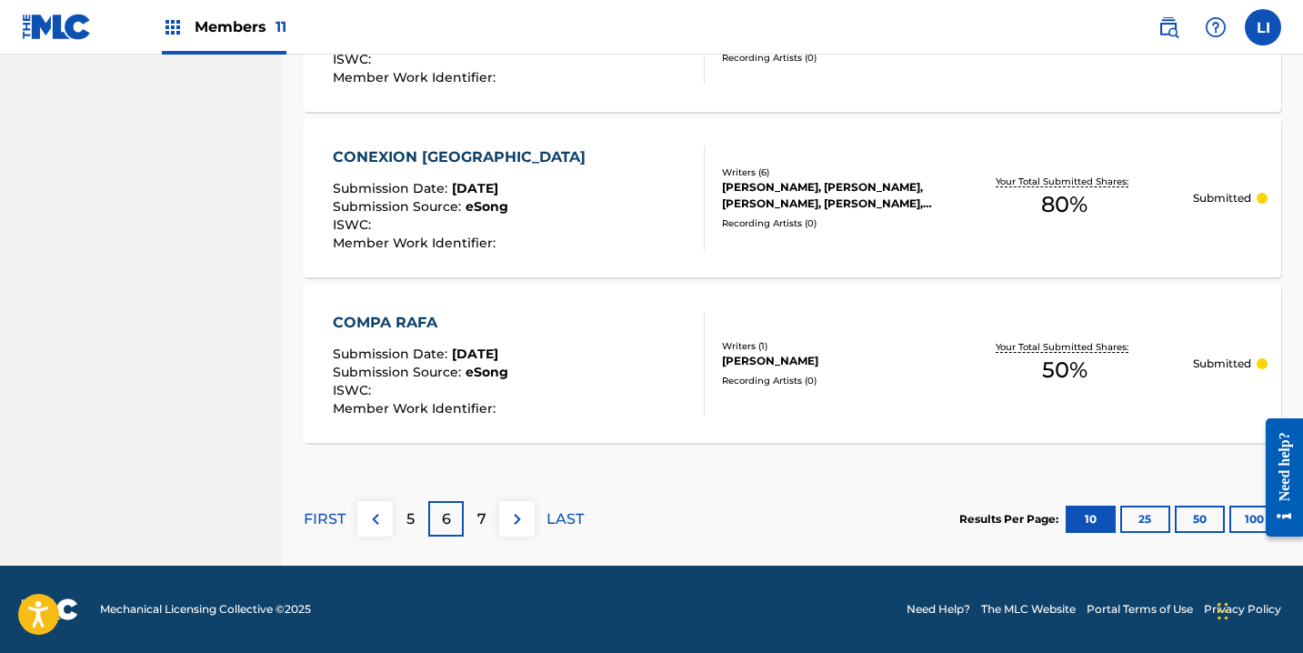
click at [472, 524] on div "7" at bounding box center [481, 518] width 35 height 35
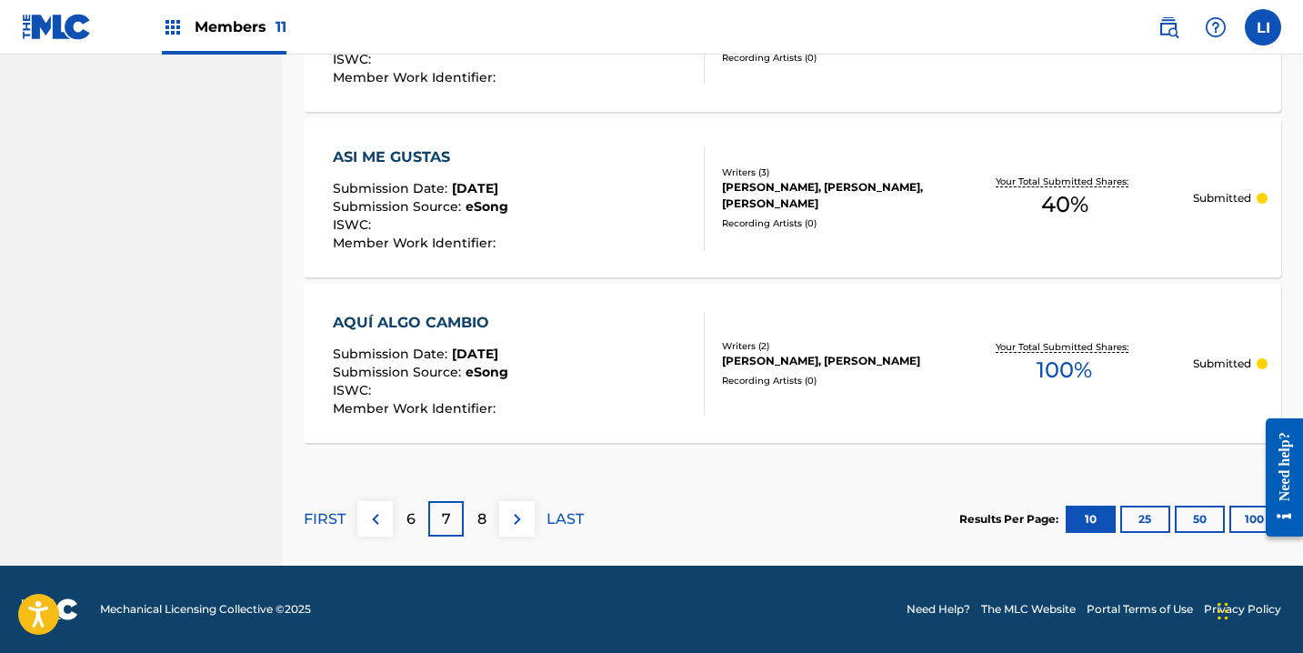
click at [472, 524] on div "8" at bounding box center [481, 518] width 35 height 35
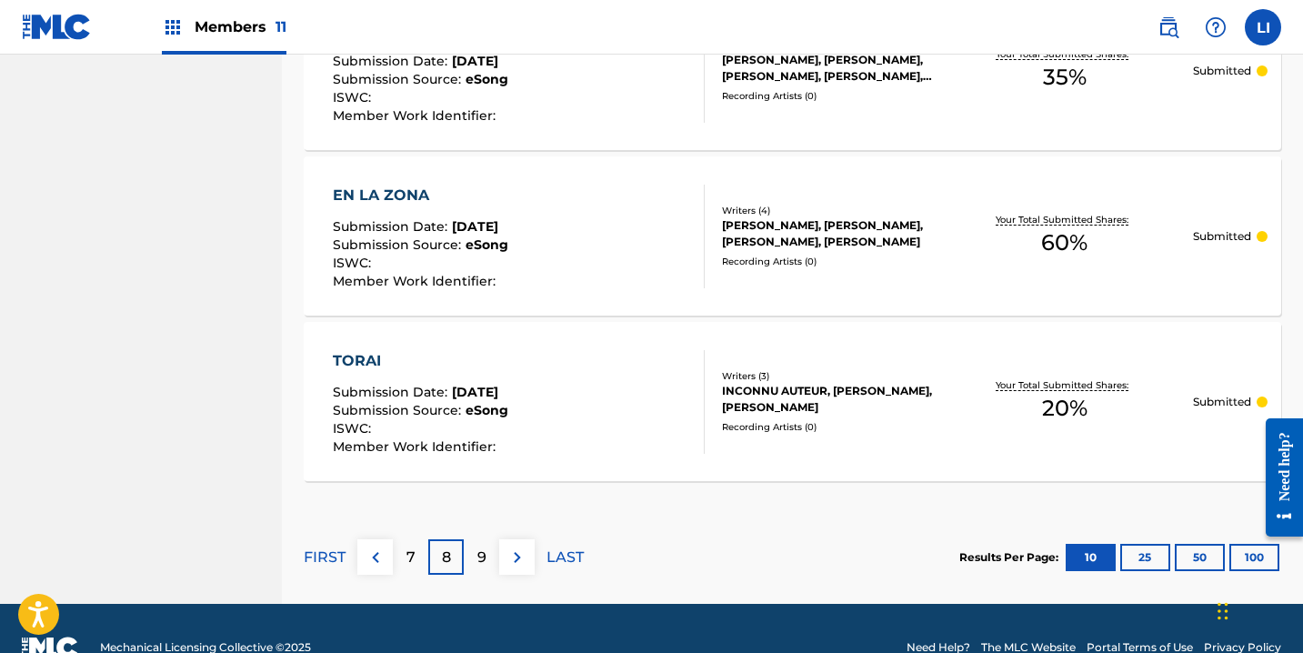
scroll to position [1734, 0]
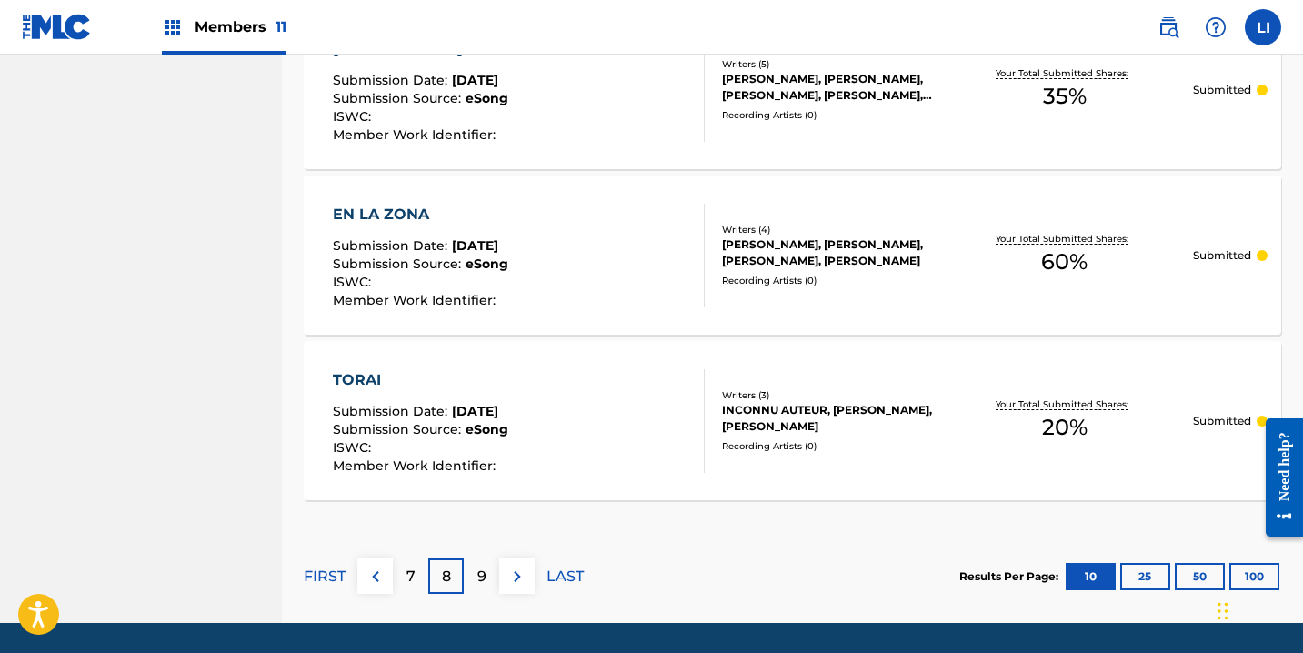
click at [487, 575] on div "9" at bounding box center [481, 575] width 35 height 35
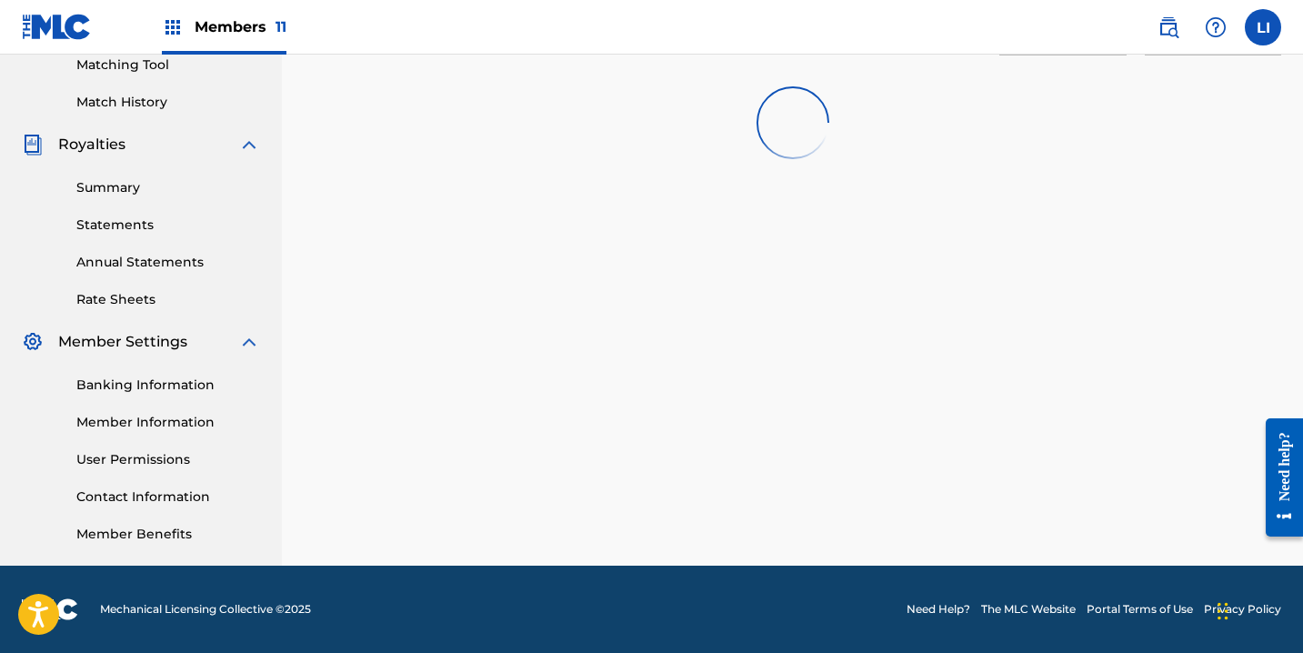
scroll to position [1460, 0]
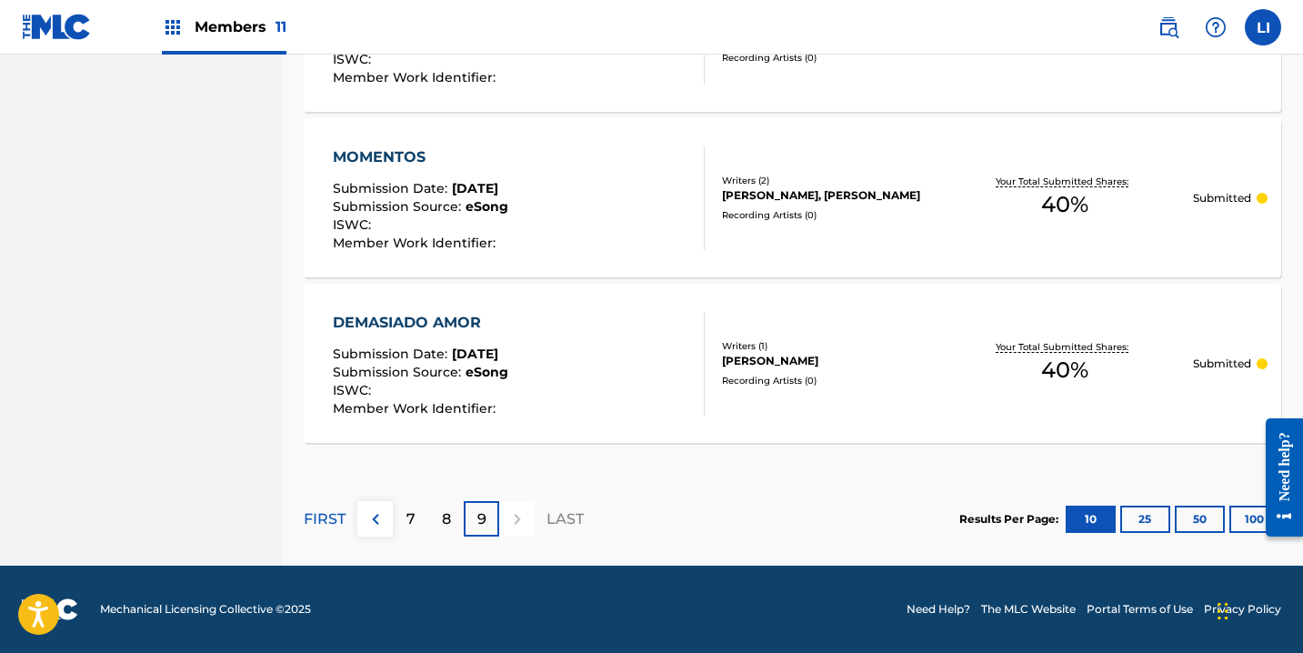
click at [499, 523] on div at bounding box center [516, 518] width 35 height 35
click at [508, 517] on div at bounding box center [516, 518] width 35 height 35
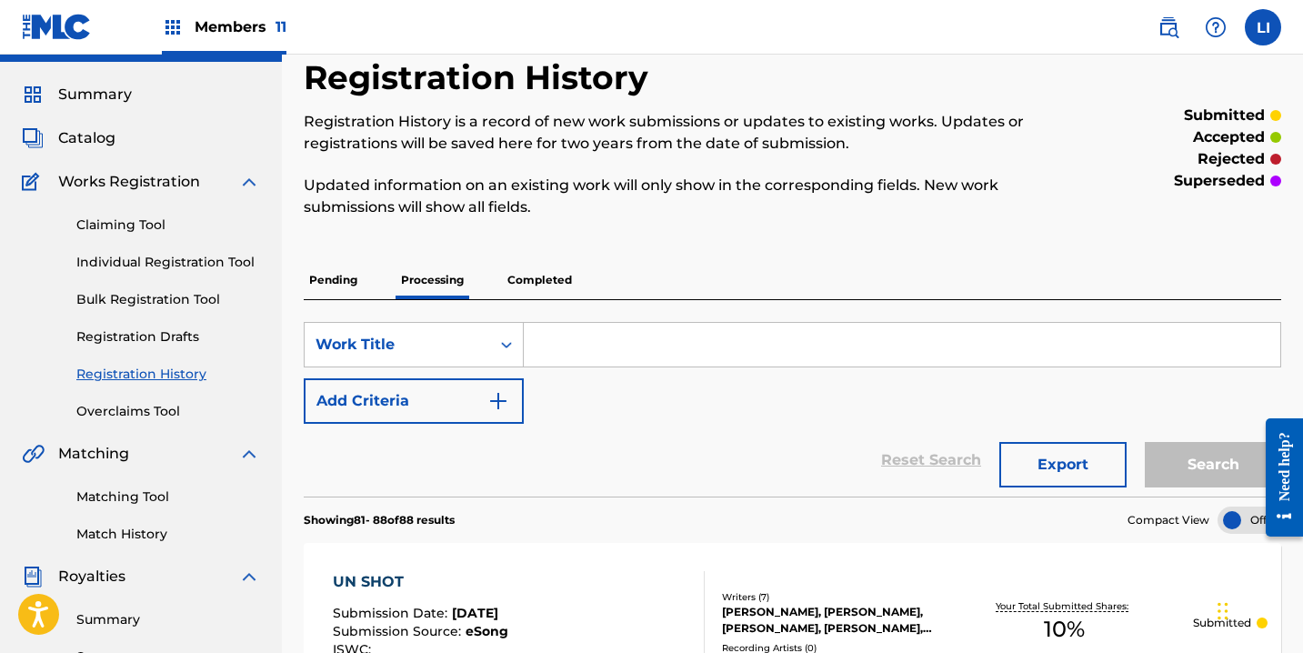
scroll to position [0, 0]
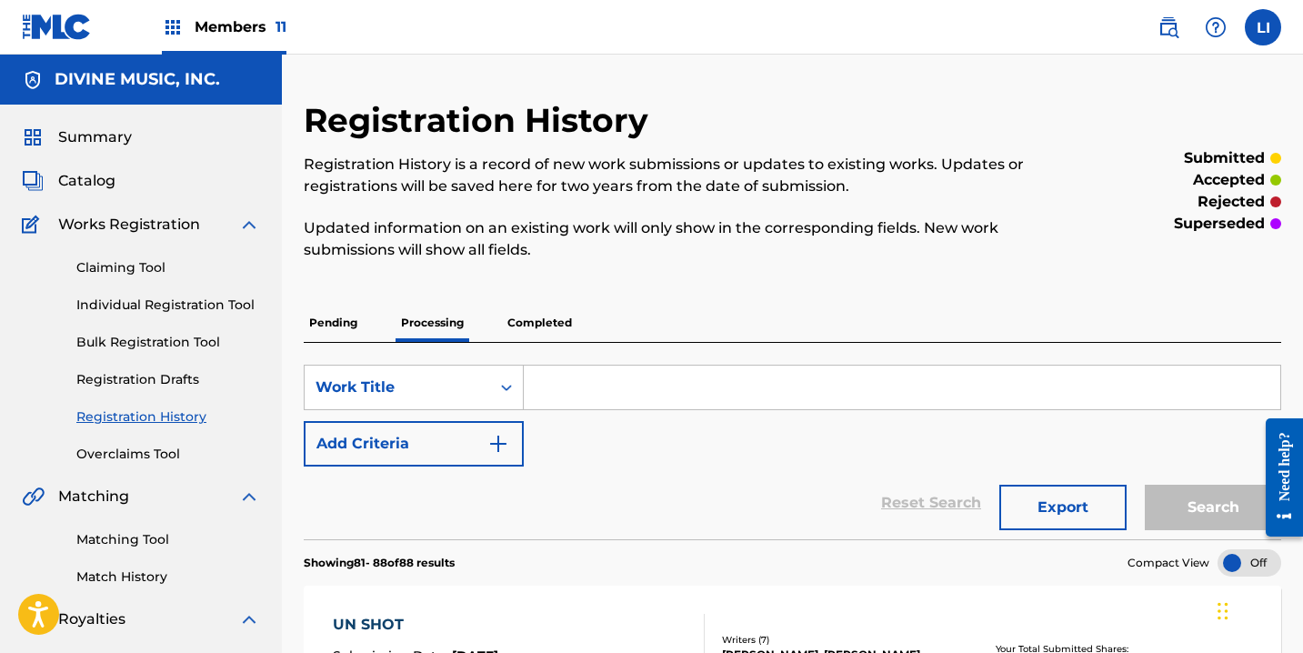
click at [89, 175] on span "Catalog" at bounding box center [86, 181] width 57 height 22
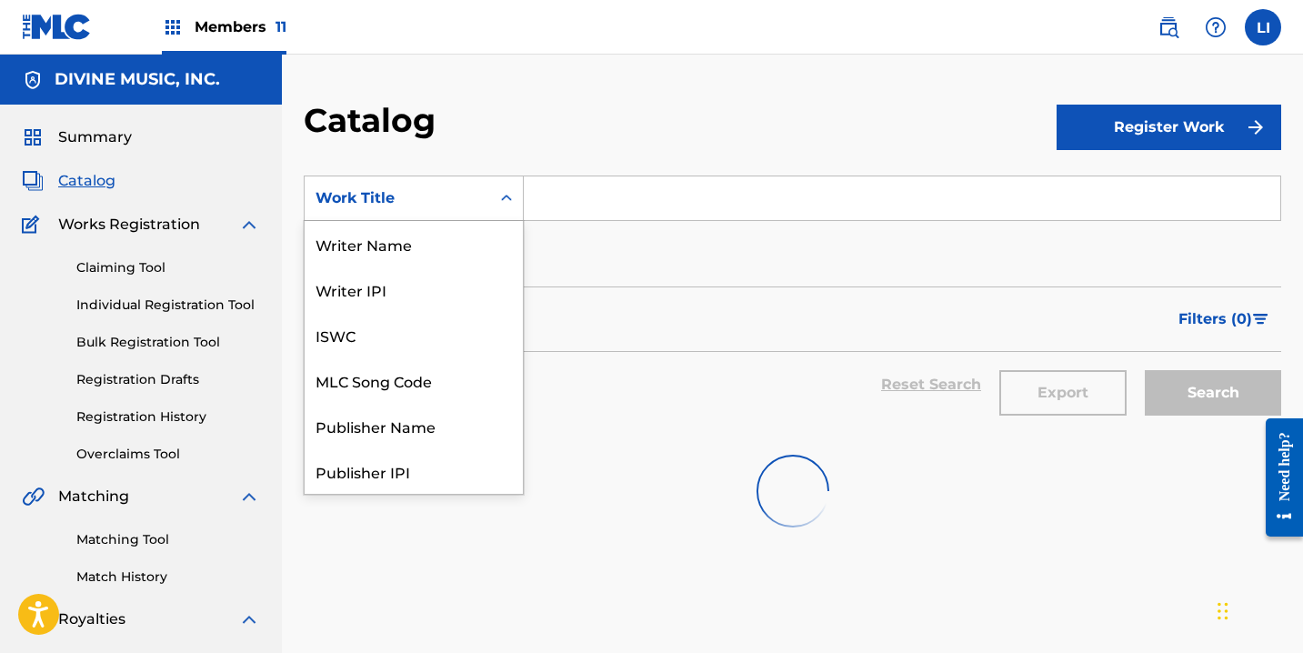
click at [444, 203] on div "Work Title" at bounding box center [398, 198] width 164 height 22
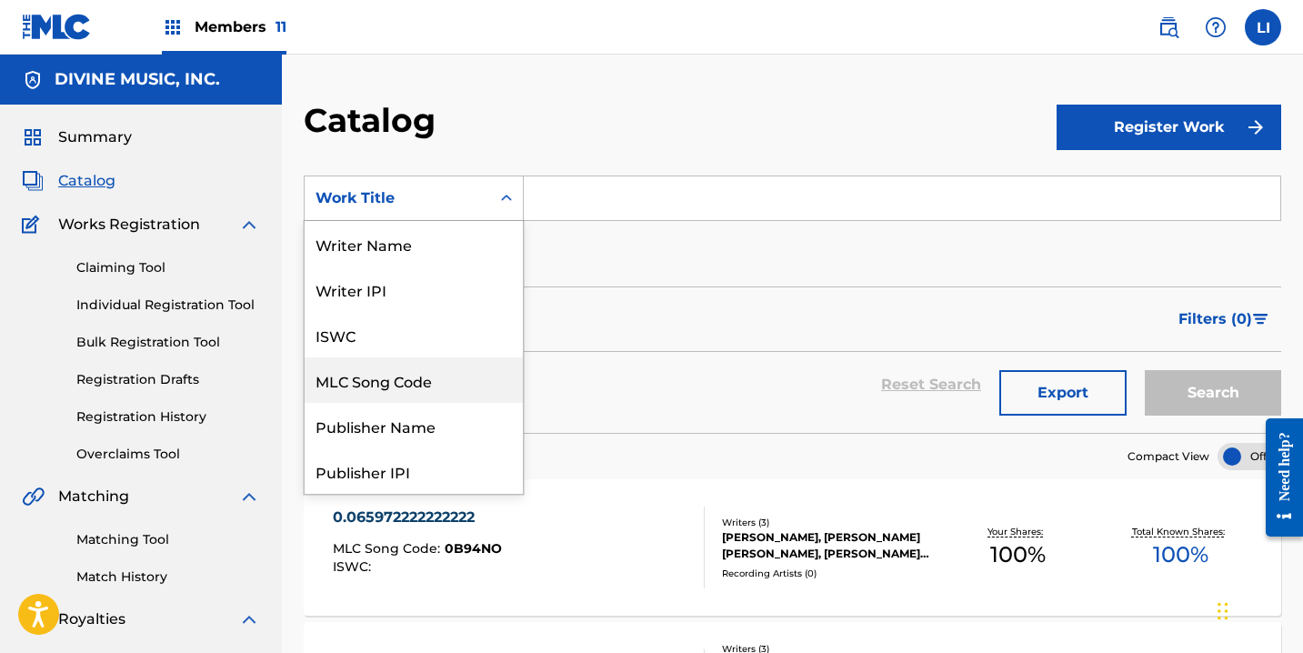
click at [412, 371] on div "MLC Song Code" at bounding box center [414, 379] width 218 height 45
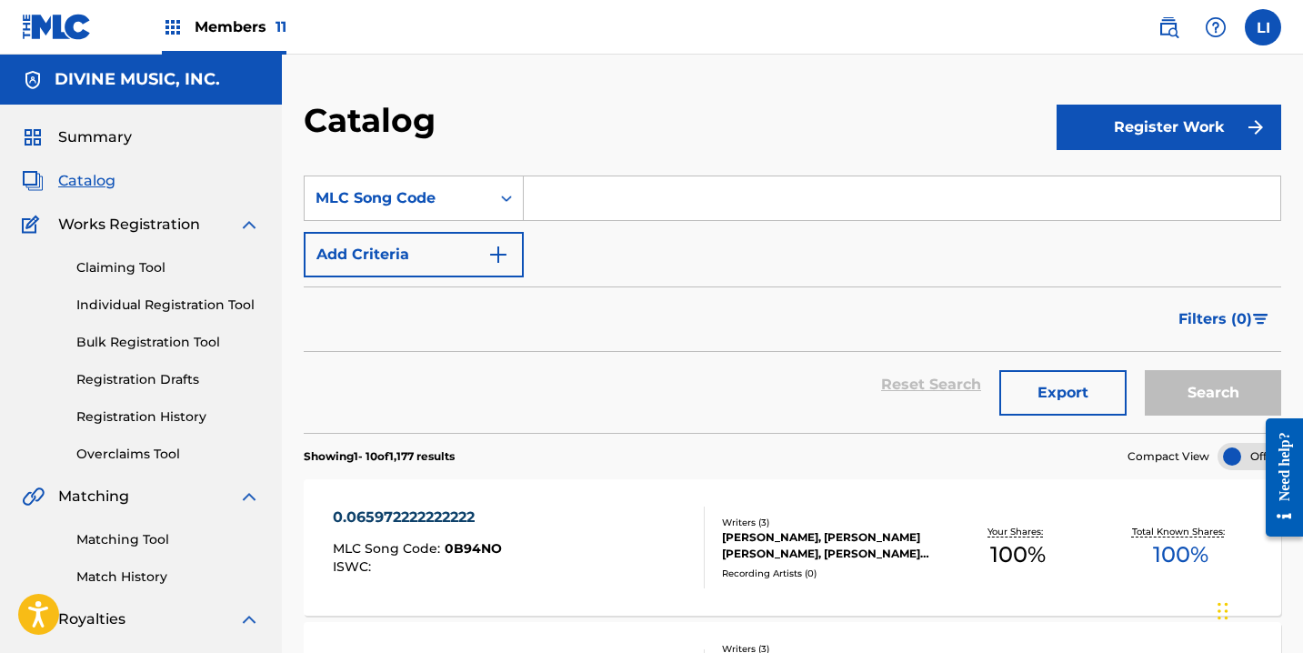
click at [589, 218] on input "Search Form" at bounding box center [902, 198] width 757 height 44
paste input "VW9P2A"
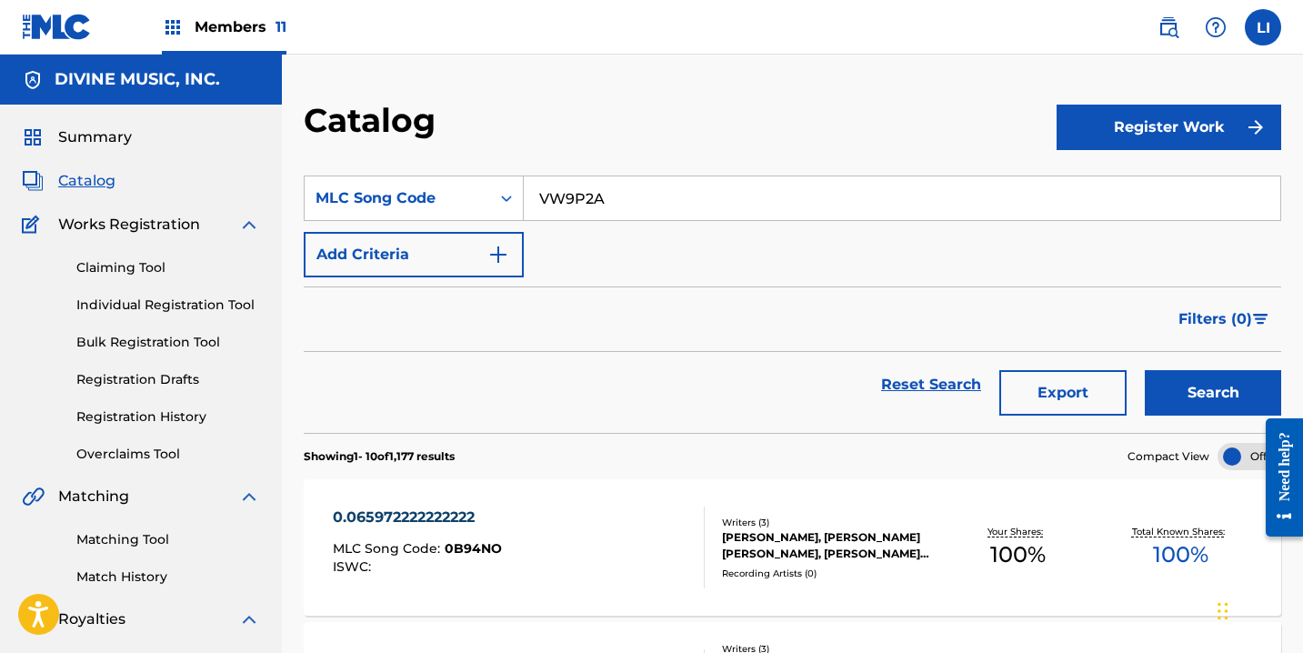
type input "VW9P2A"
click at [1145, 370] on button "Search" at bounding box center [1213, 392] width 136 height 45
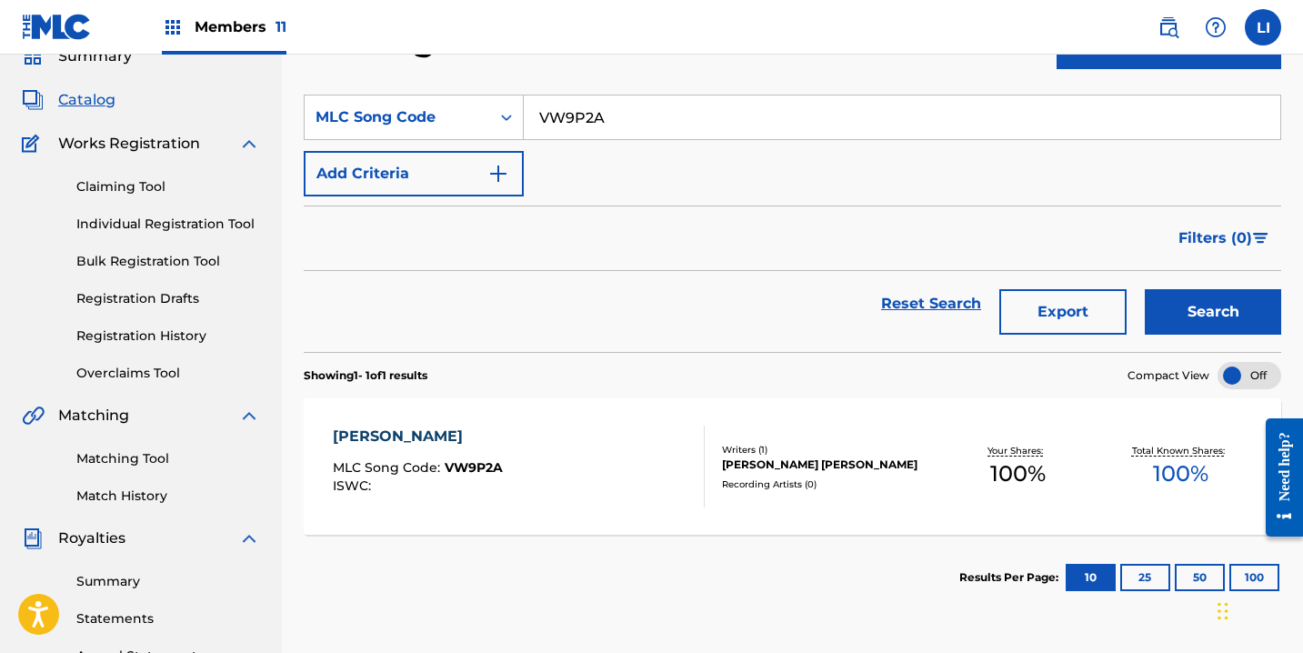
scroll to position [162, 0]
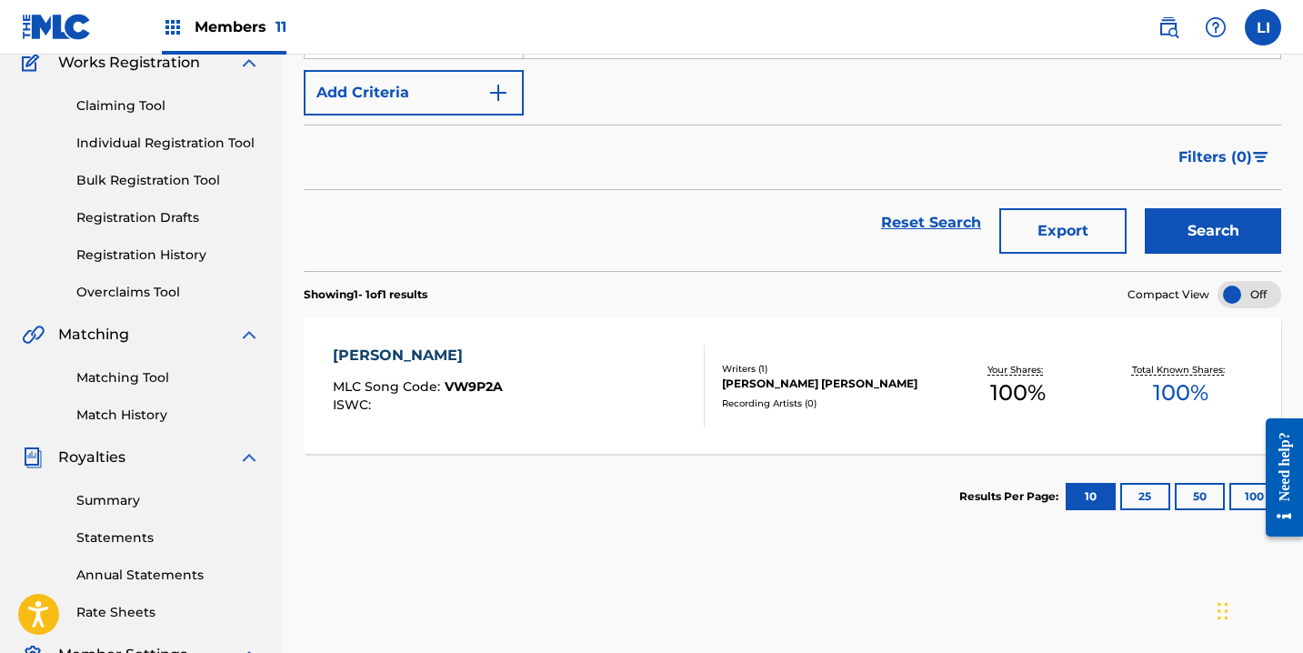
click at [555, 366] on div "[PERSON_NAME] MLC Song Code : VW9P2A ISWC :" at bounding box center [519, 386] width 372 height 82
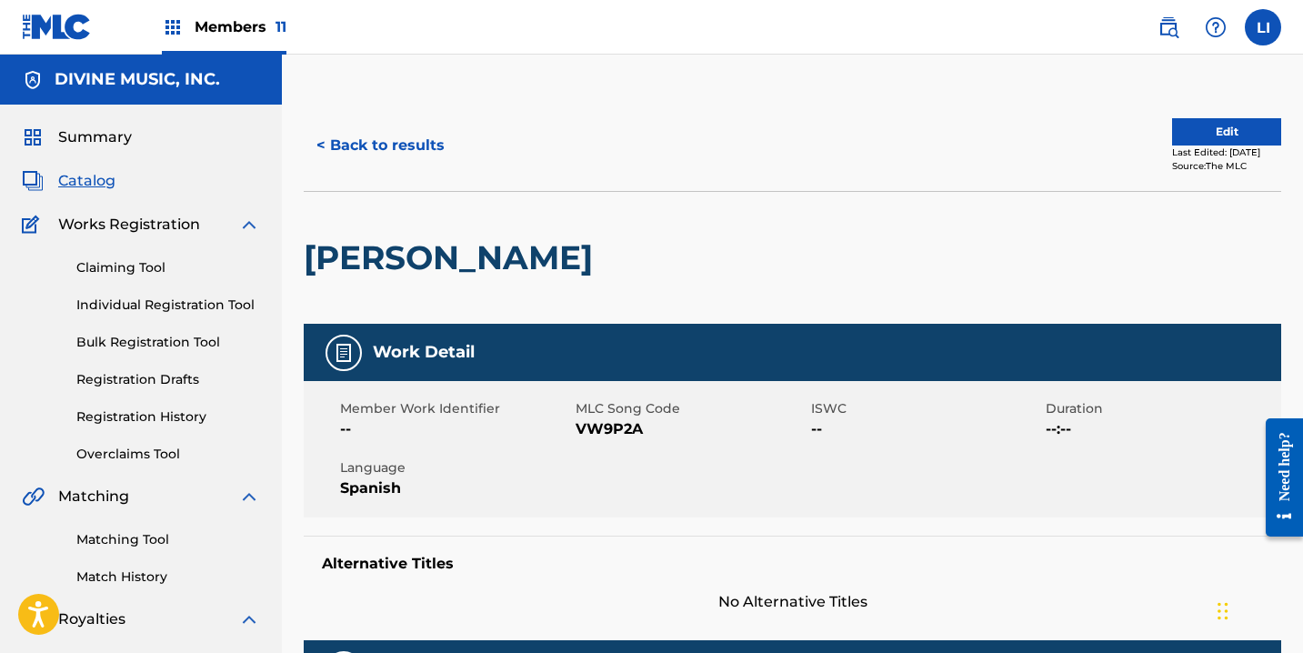
click at [1228, 133] on button "Edit" at bounding box center [1226, 131] width 109 height 27
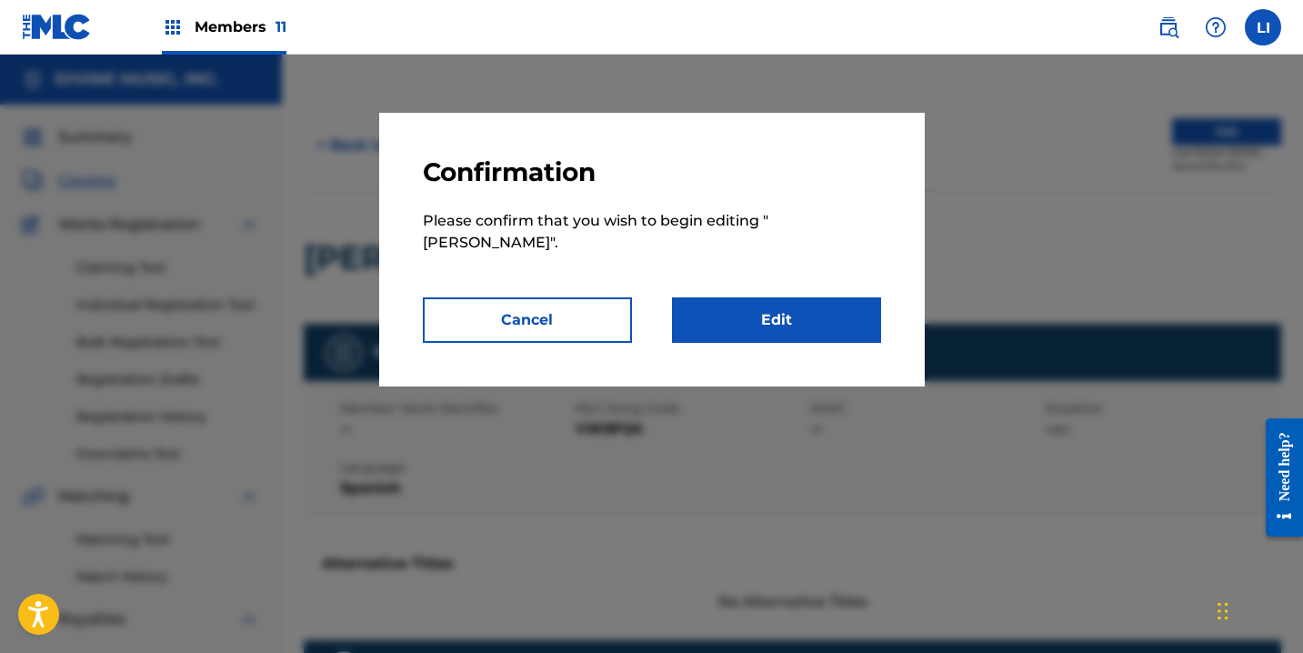
click at [717, 297] on link "Edit" at bounding box center [776, 319] width 209 height 45
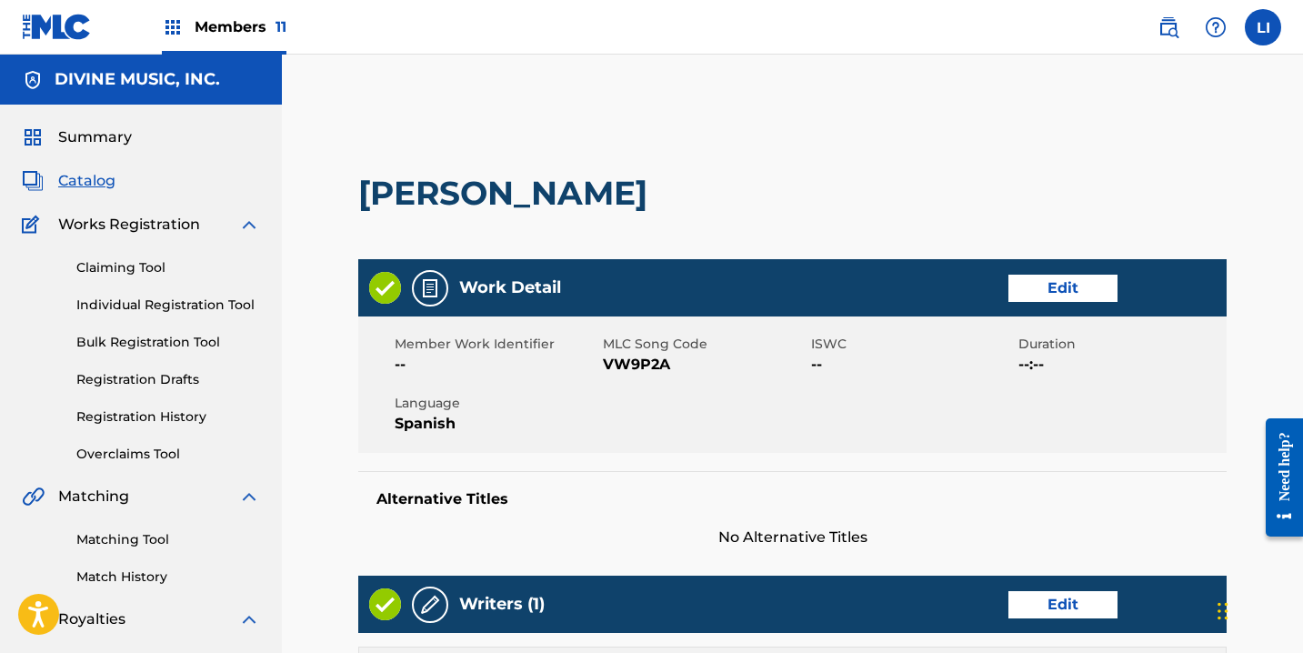
click at [1044, 297] on link "Edit" at bounding box center [1062, 288] width 109 height 27
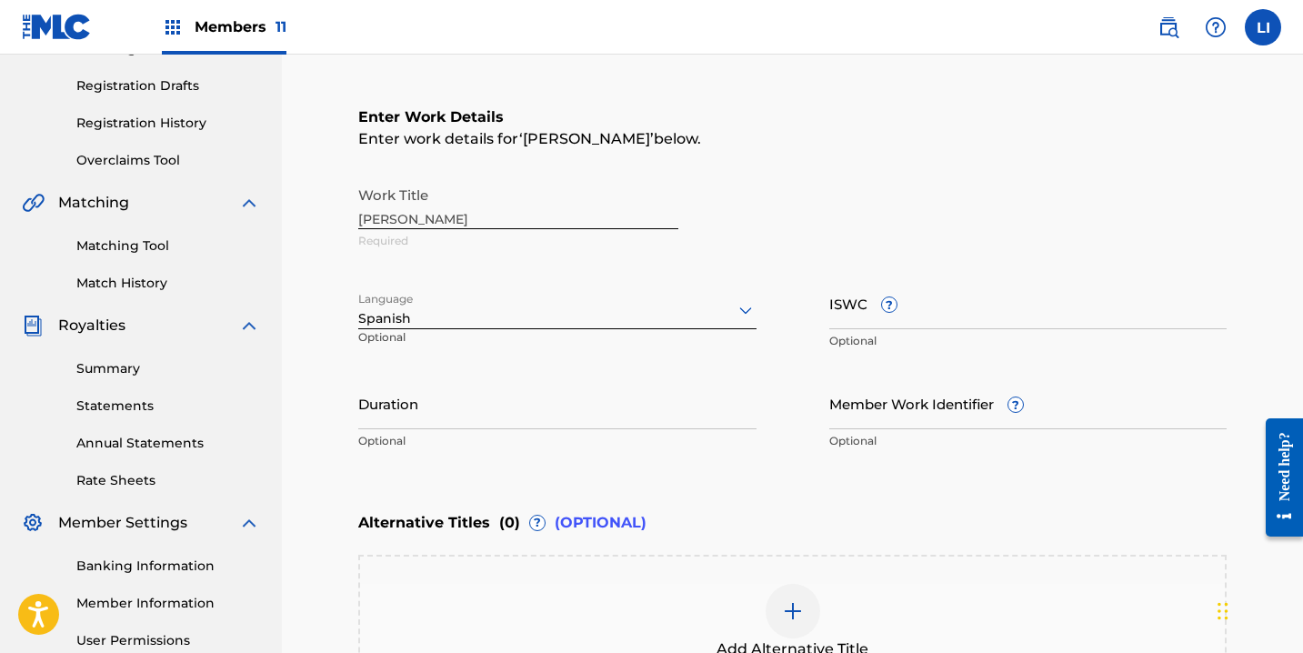
scroll to position [304, 0]
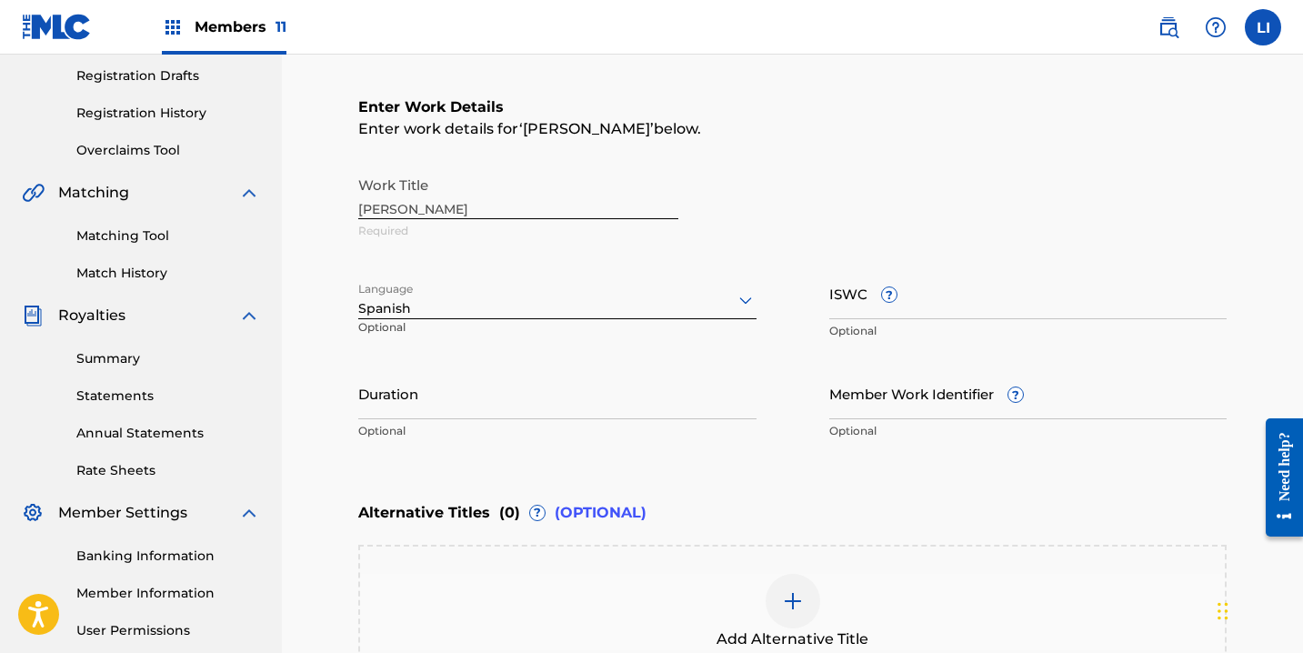
click at [450, 206] on div "Work Title [PERSON_NAME] Required" at bounding box center [792, 208] width 868 height 82
click at [424, 437] on p "Optional" at bounding box center [557, 431] width 398 height 16
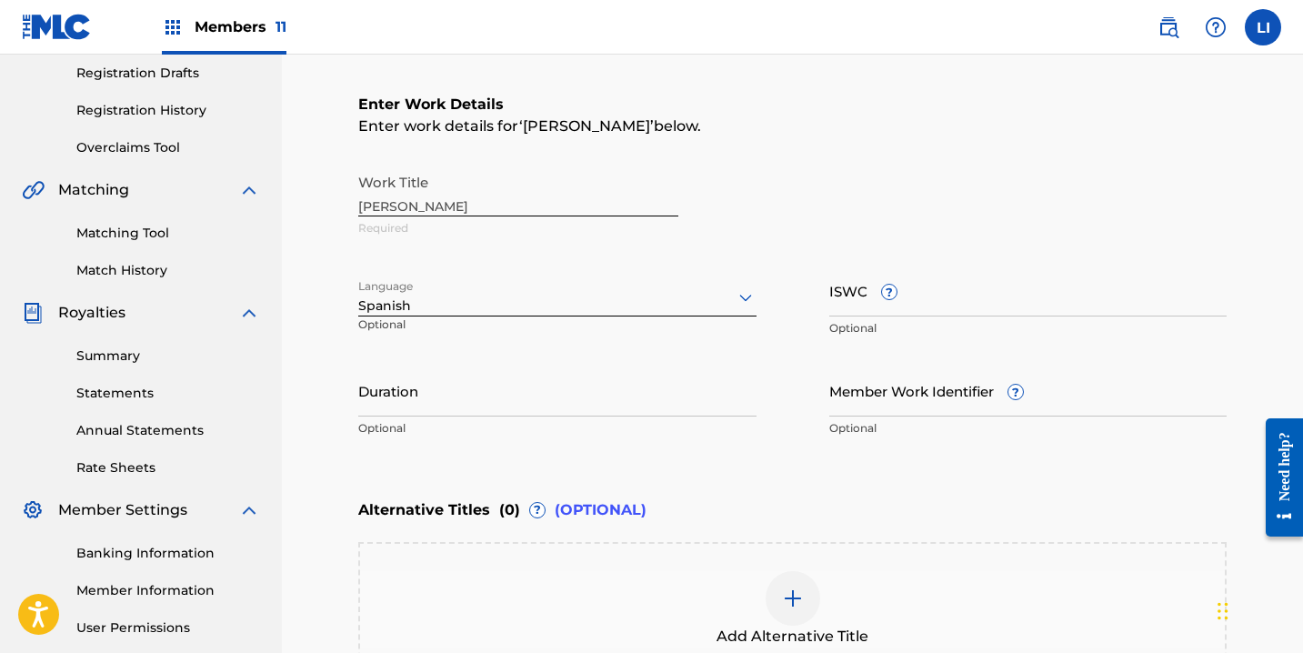
scroll to position [471, 0]
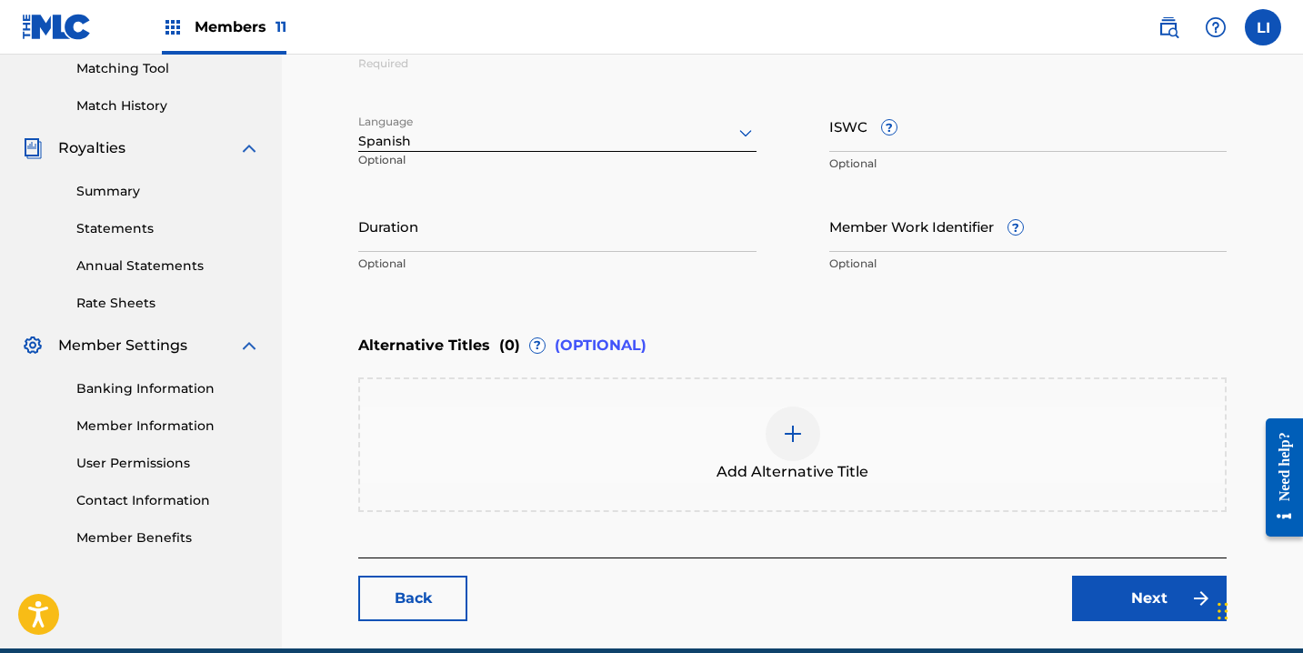
click at [662, 460] on div "Add Alternative Title" at bounding box center [792, 444] width 865 height 76
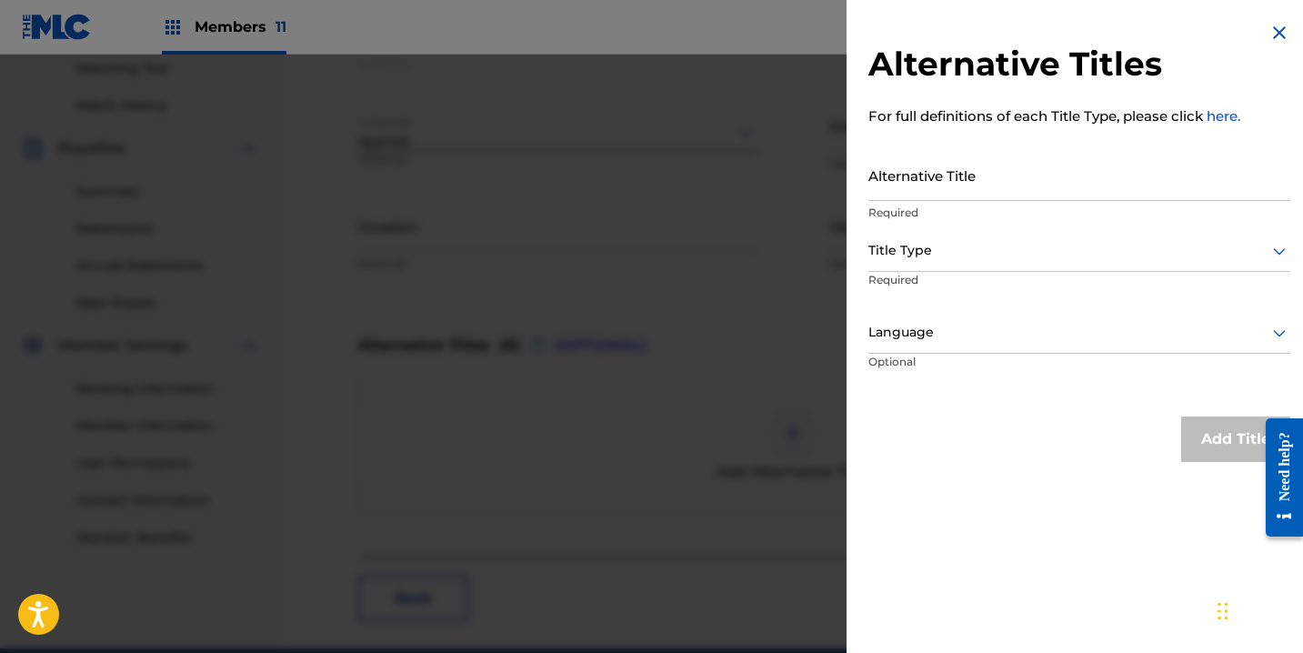
click at [943, 200] on div "Alternative Title Required" at bounding box center [1079, 190] width 422 height 82
type input "LA VIDA ES CORTA"
click at [962, 259] on div at bounding box center [1079, 250] width 422 height 23
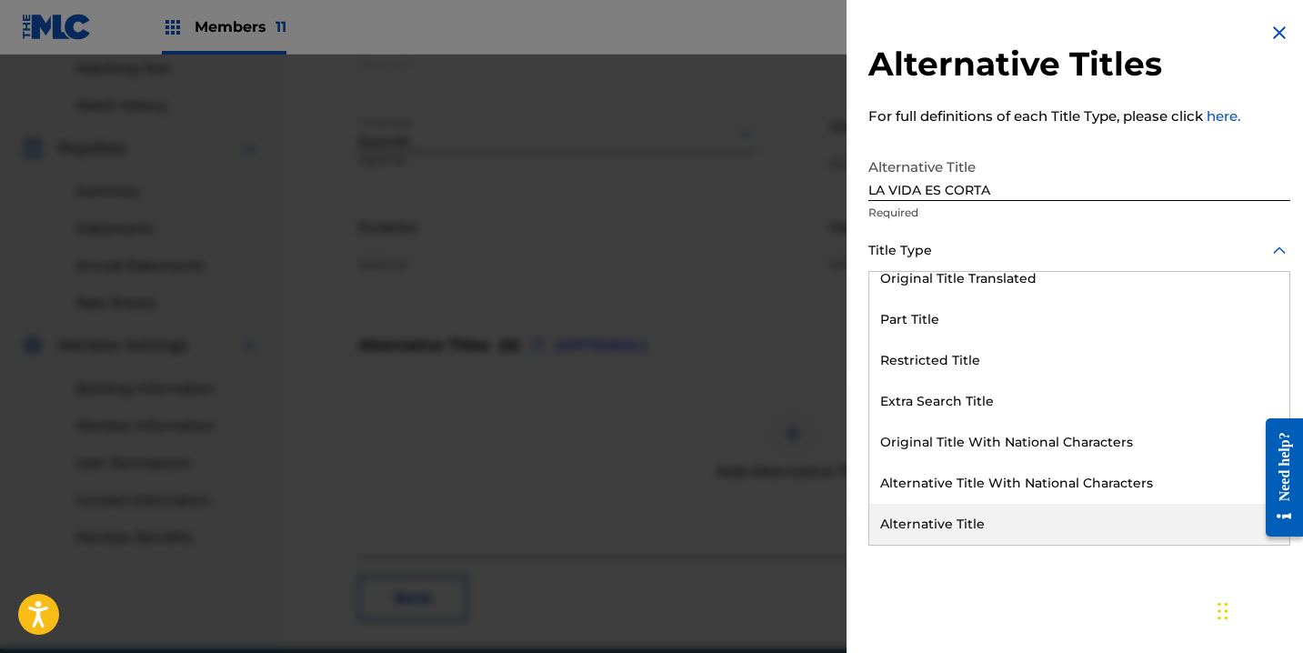
scroll to position [0, 0]
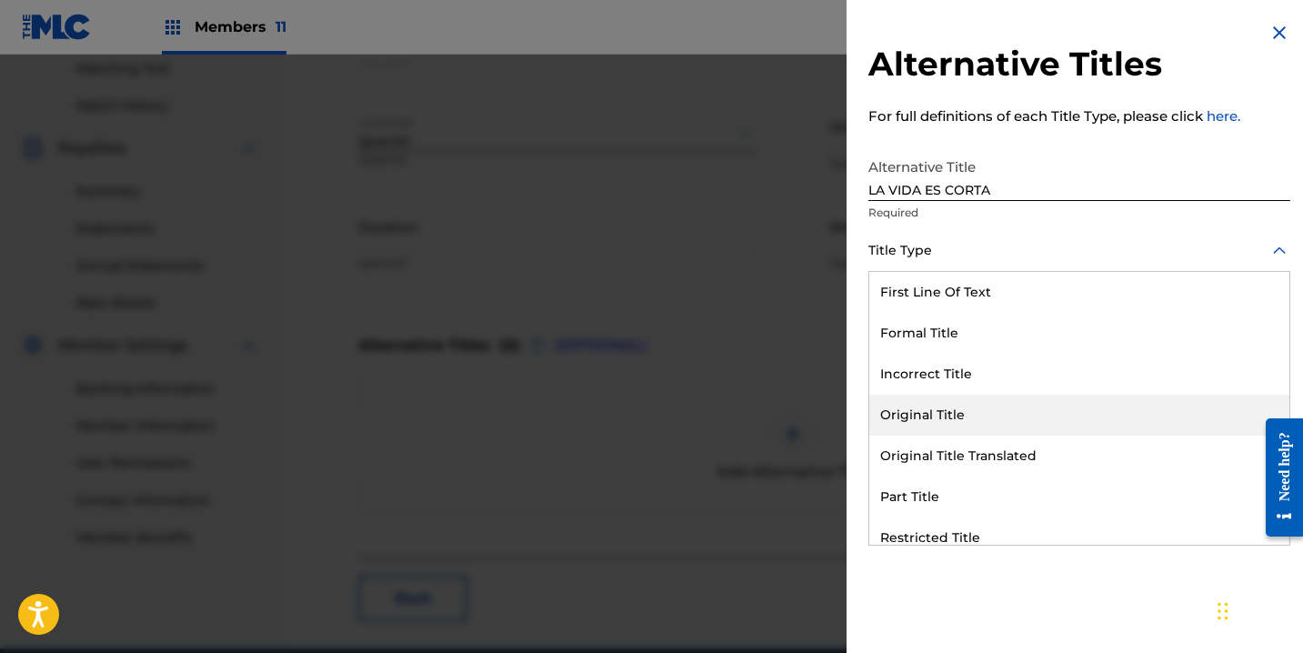
click at [987, 422] on div "Original Title" at bounding box center [1079, 415] width 420 height 41
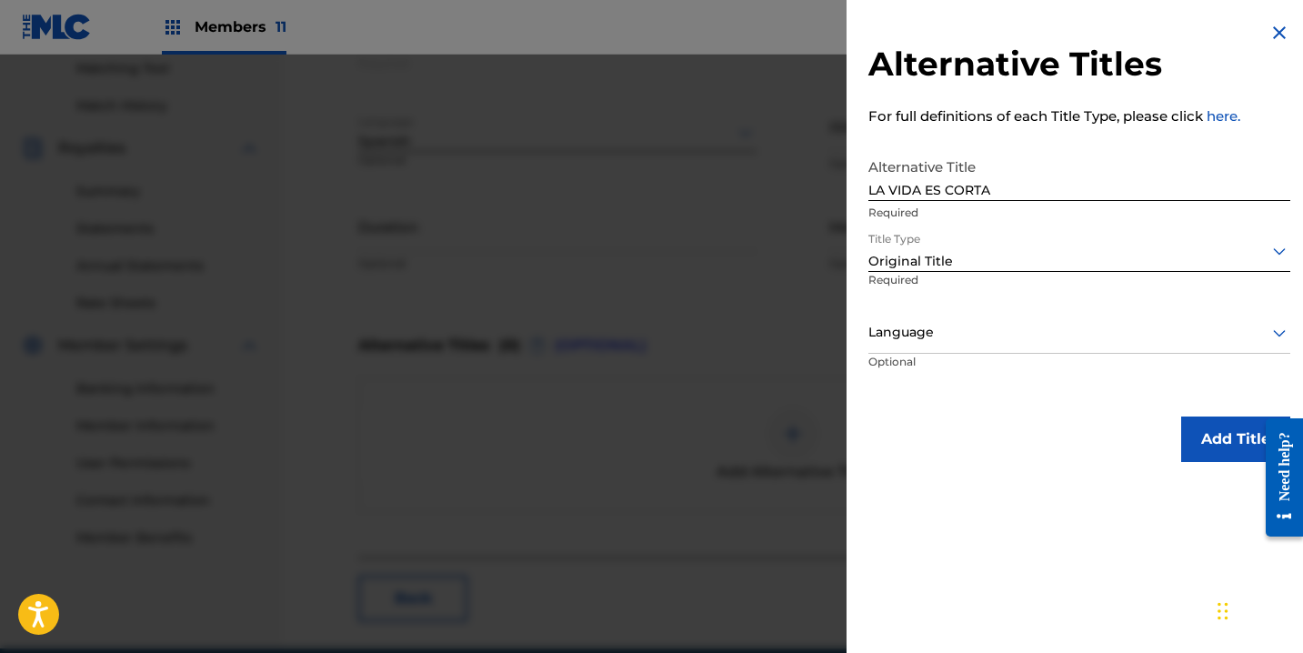
click at [940, 336] on div at bounding box center [1079, 332] width 422 height 23
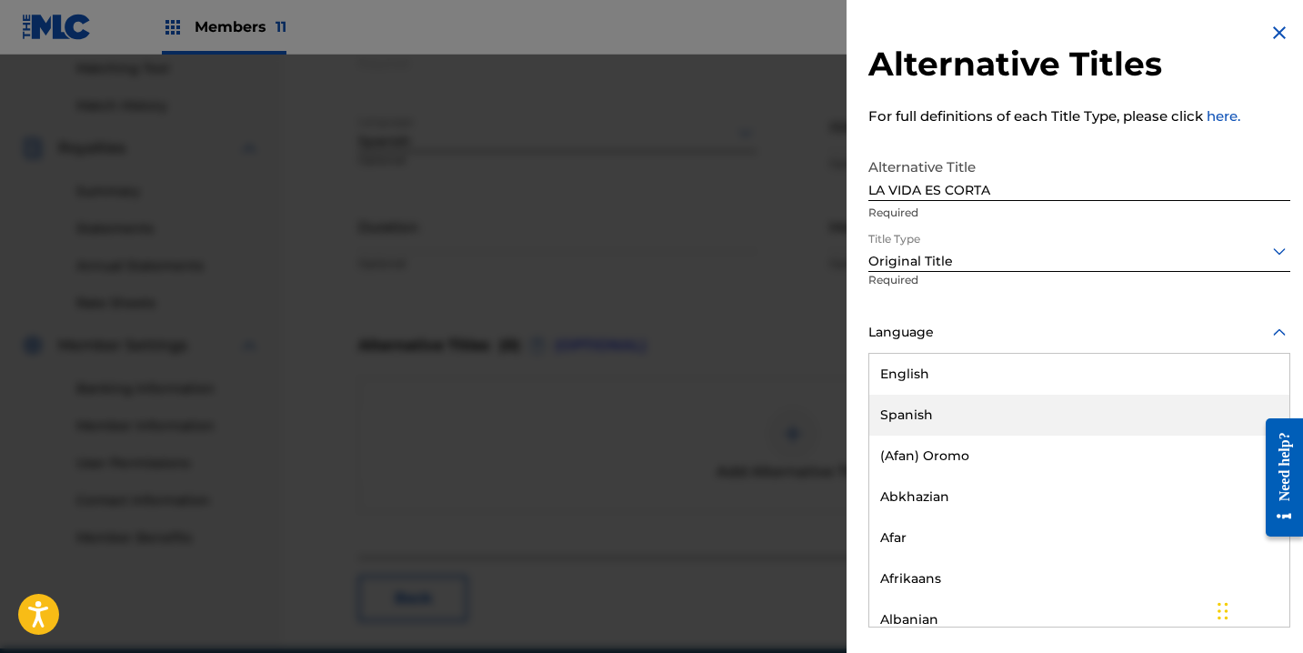
click at [932, 414] on div "Spanish" at bounding box center [1079, 415] width 420 height 41
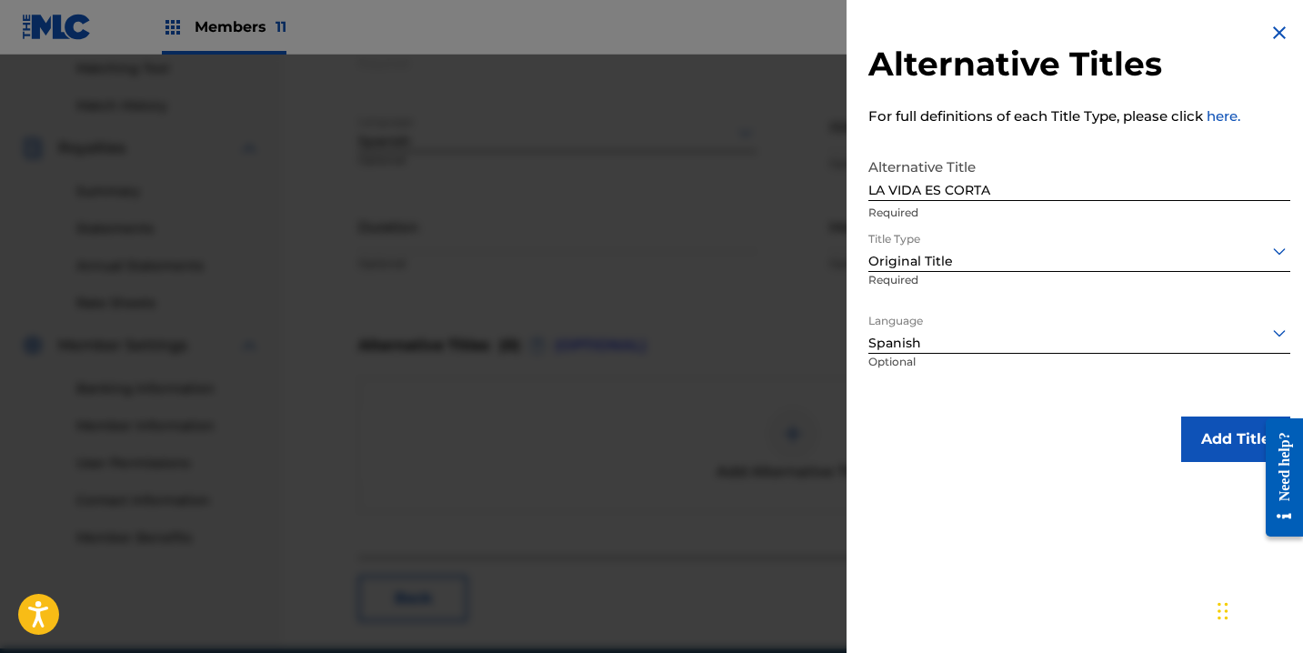
click at [1196, 423] on button "Add Title" at bounding box center [1235, 438] width 109 height 45
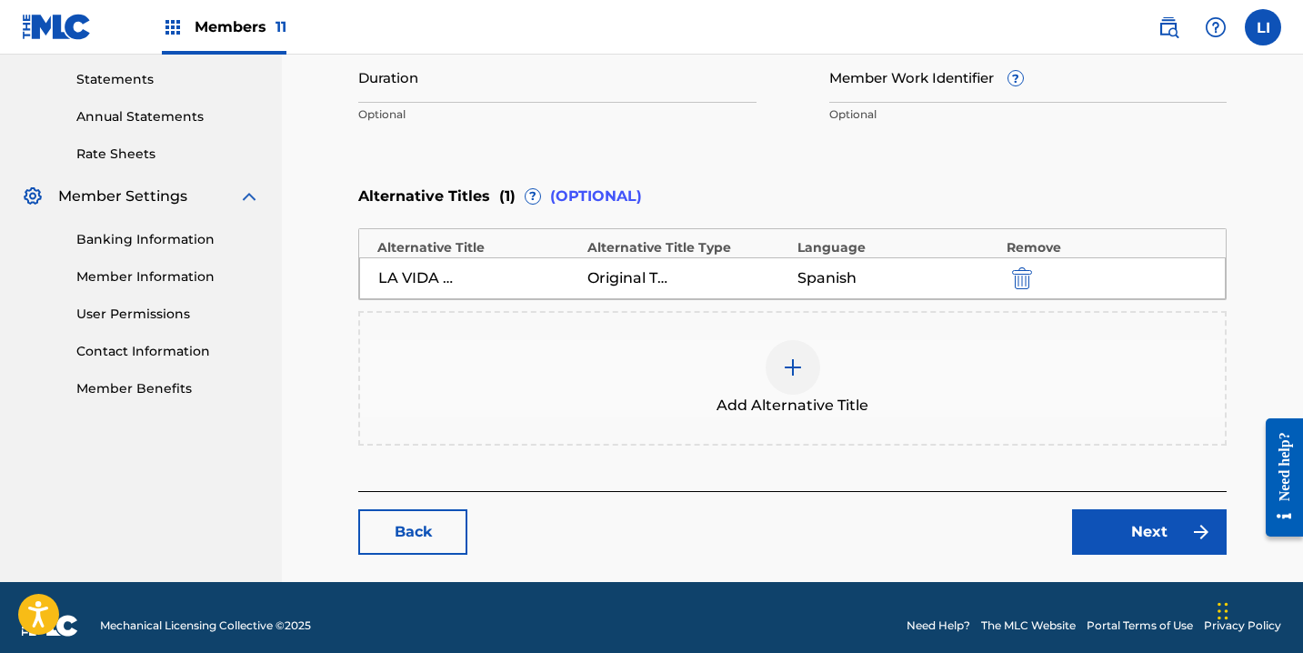
scroll to position [621, 0]
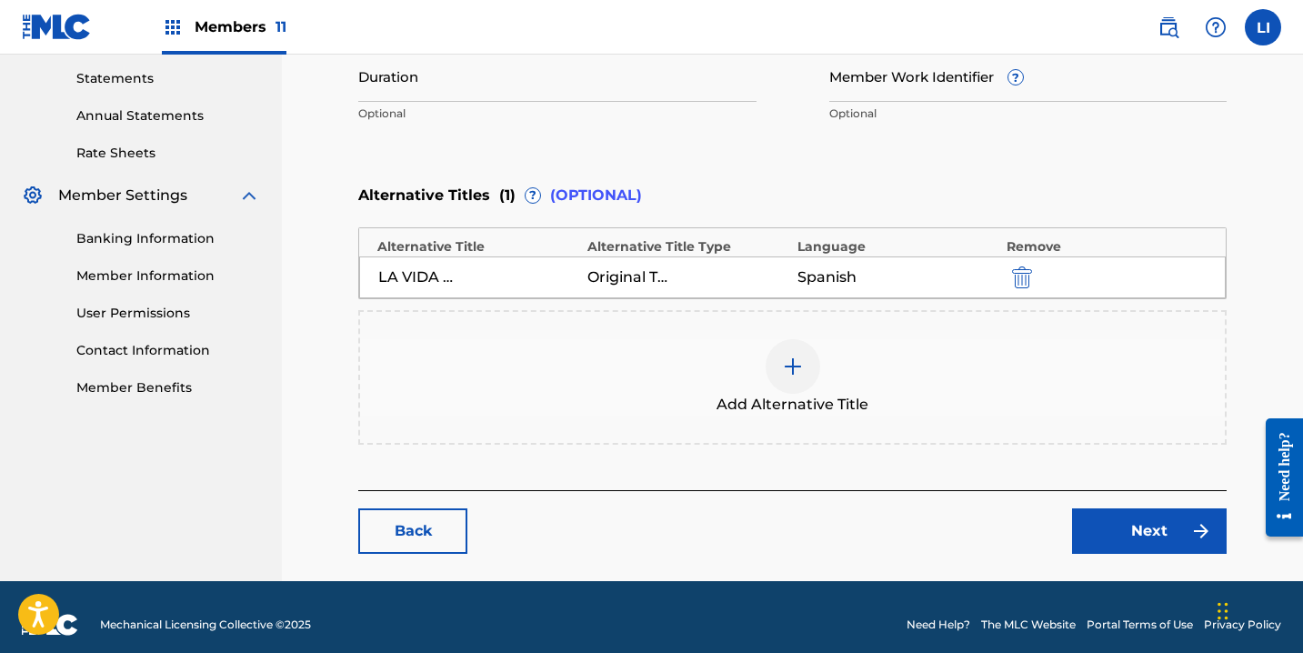
click at [1148, 557] on main "Catalog Enter Work Details Add Writers Add Publishers & Shares Add Recording Re…" at bounding box center [793, 30] width 978 height 1102
click at [1133, 535] on link "Next" at bounding box center [1149, 530] width 155 height 45
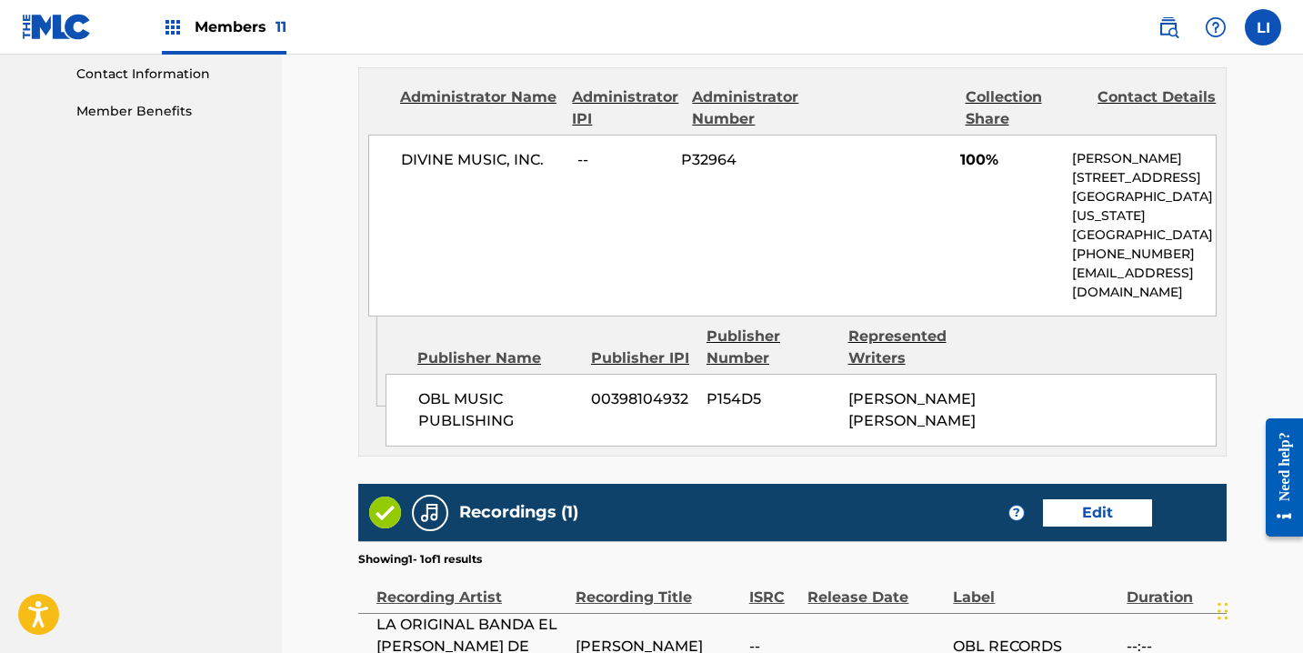
scroll to position [1138, 0]
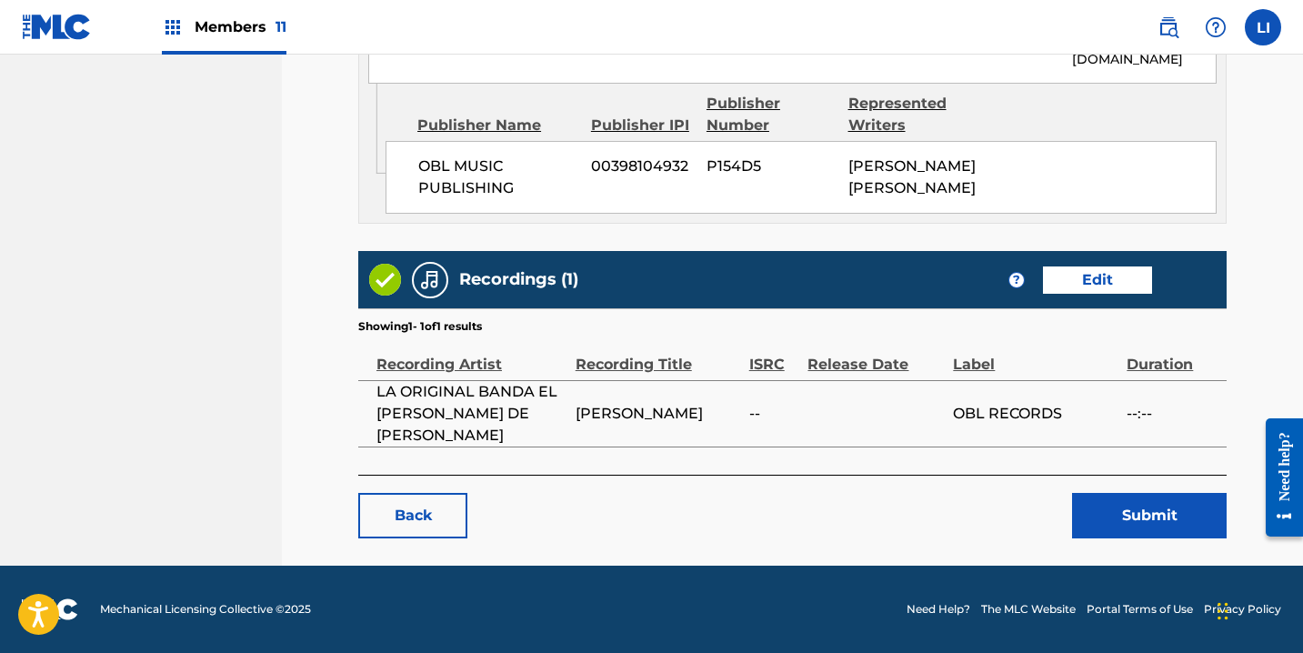
click at [1129, 521] on button "Submit" at bounding box center [1149, 515] width 155 height 45
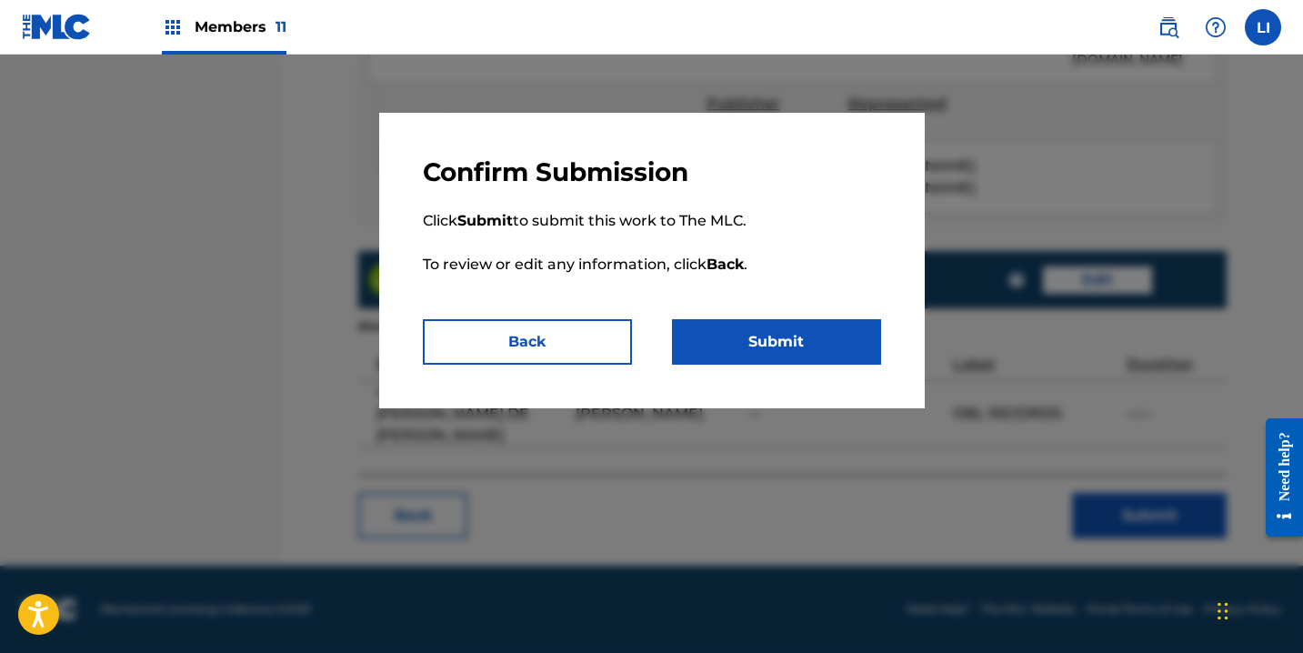
click at [747, 330] on button "Submit" at bounding box center [776, 341] width 209 height 45
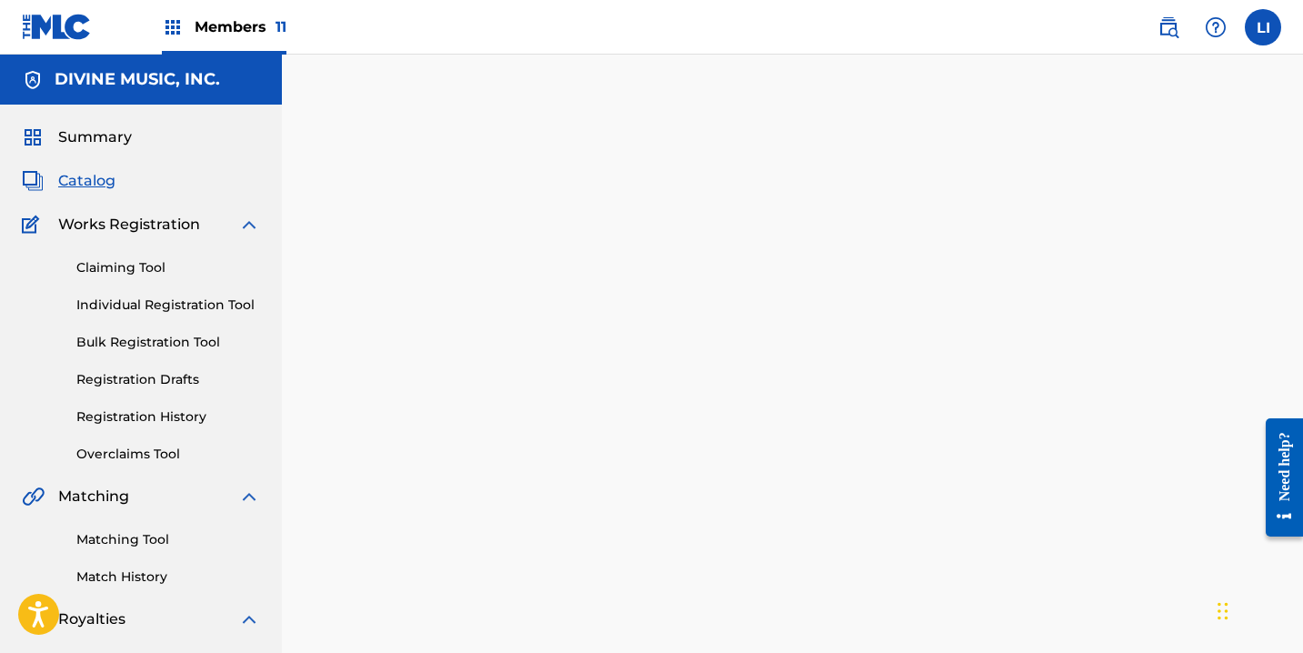
click at [84, 181] on span "Catalog" at bounding box center [86, 181] width 57 height 22
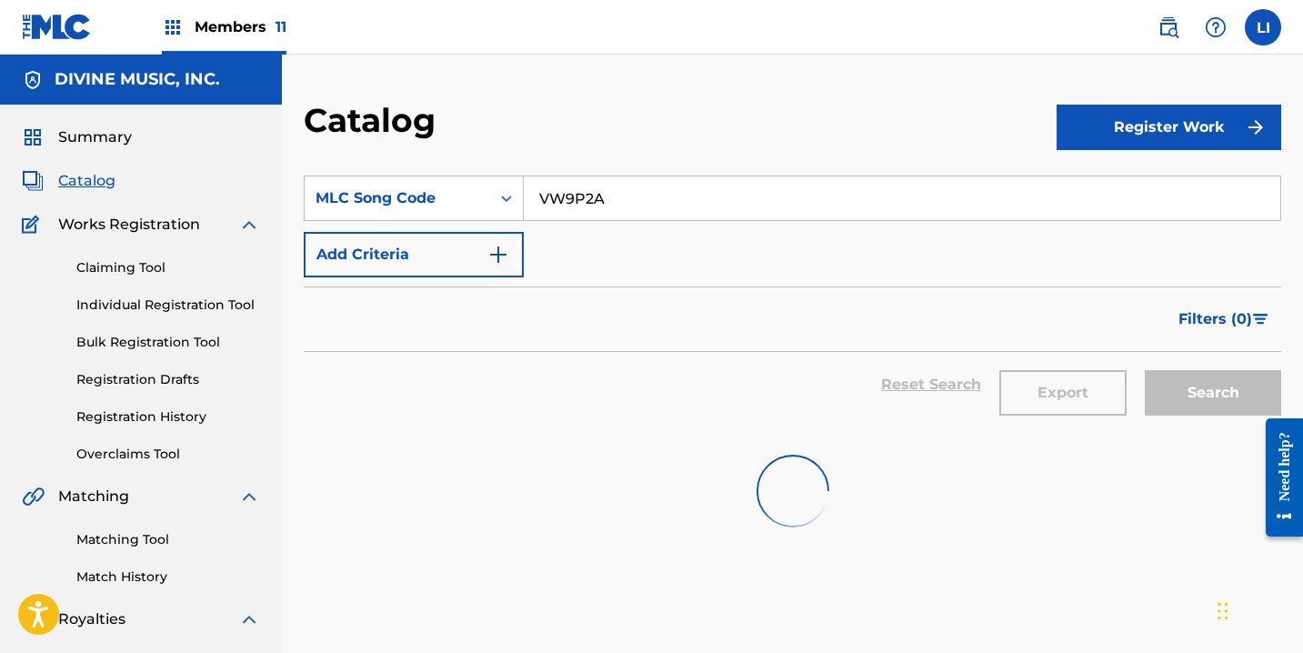
click at [240, 15] on div "Members 11" at bounding box center [224, 27] width 125 height 54
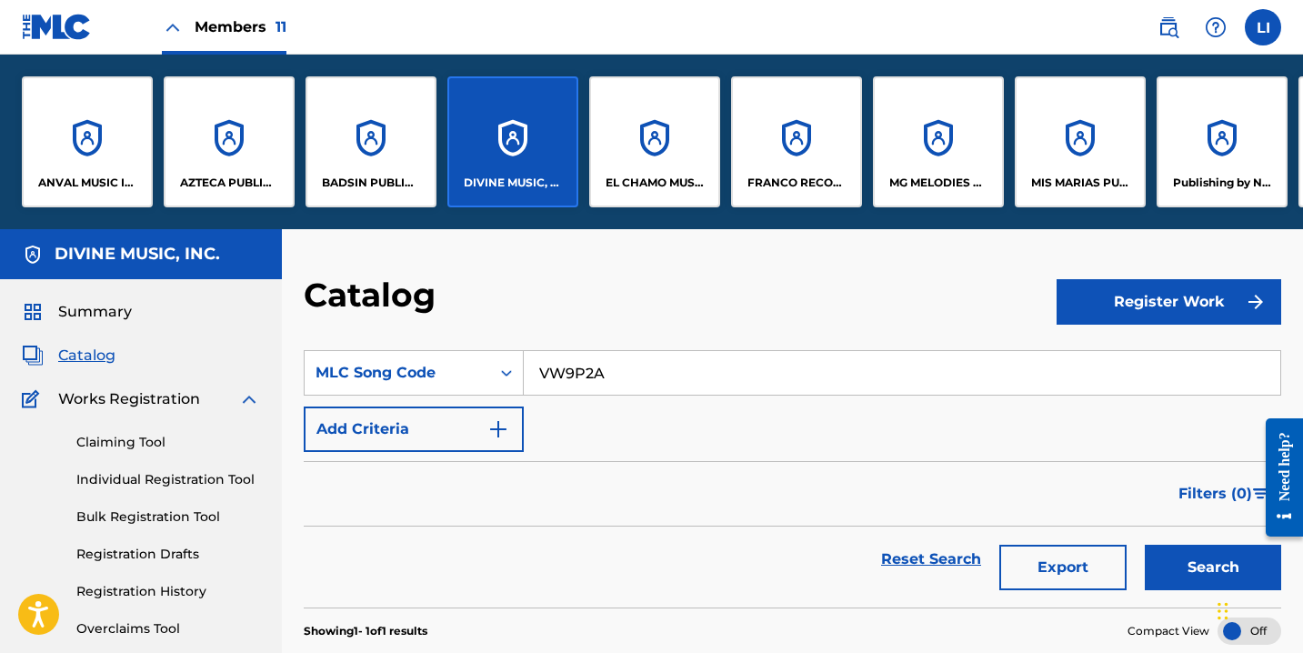
click at [240, 15] on div "Members 11" at bounding box center [224, 27] width 125 height 54
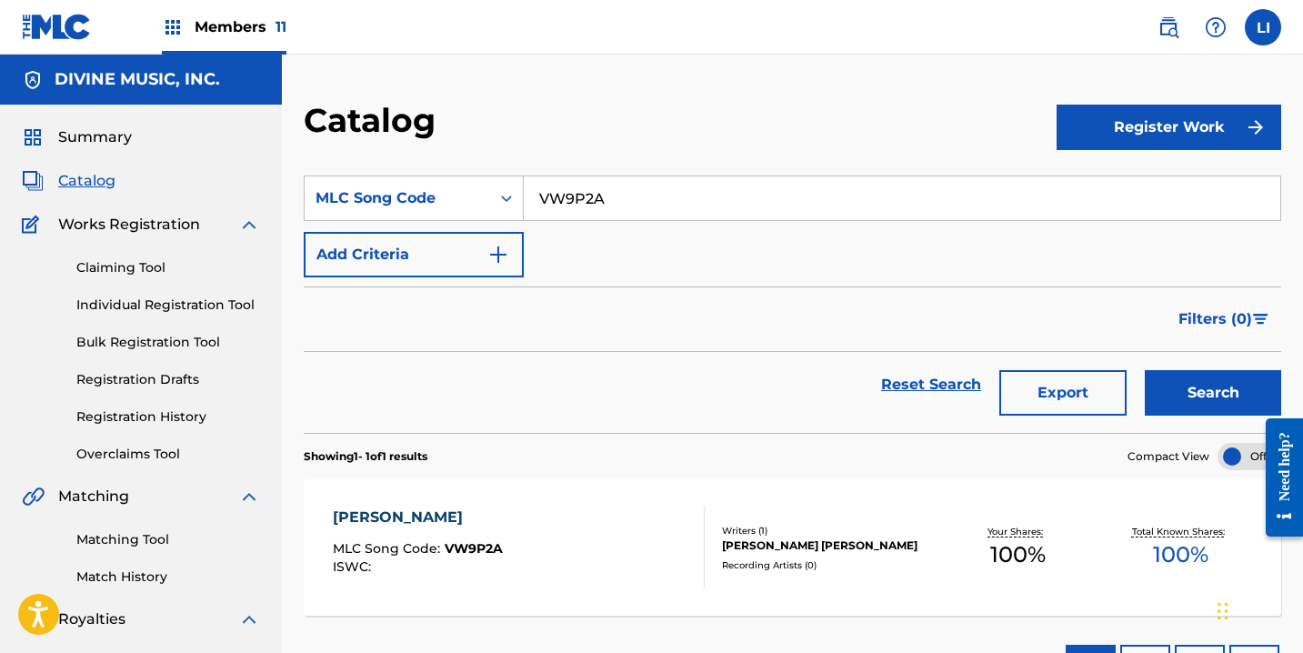
click at [75, 187] on span "Catalog" at bounding box center [86, 181] width 57 height 22
click at [85, 192] on div "Summary Catalog Works Registration Claiming Tool Individual Registration Tool B…" at bounding box center [141, 573] width 282 height 936
click at [92, 135] on span "Summary" at bounding box center [95, 137] width 74 height 22
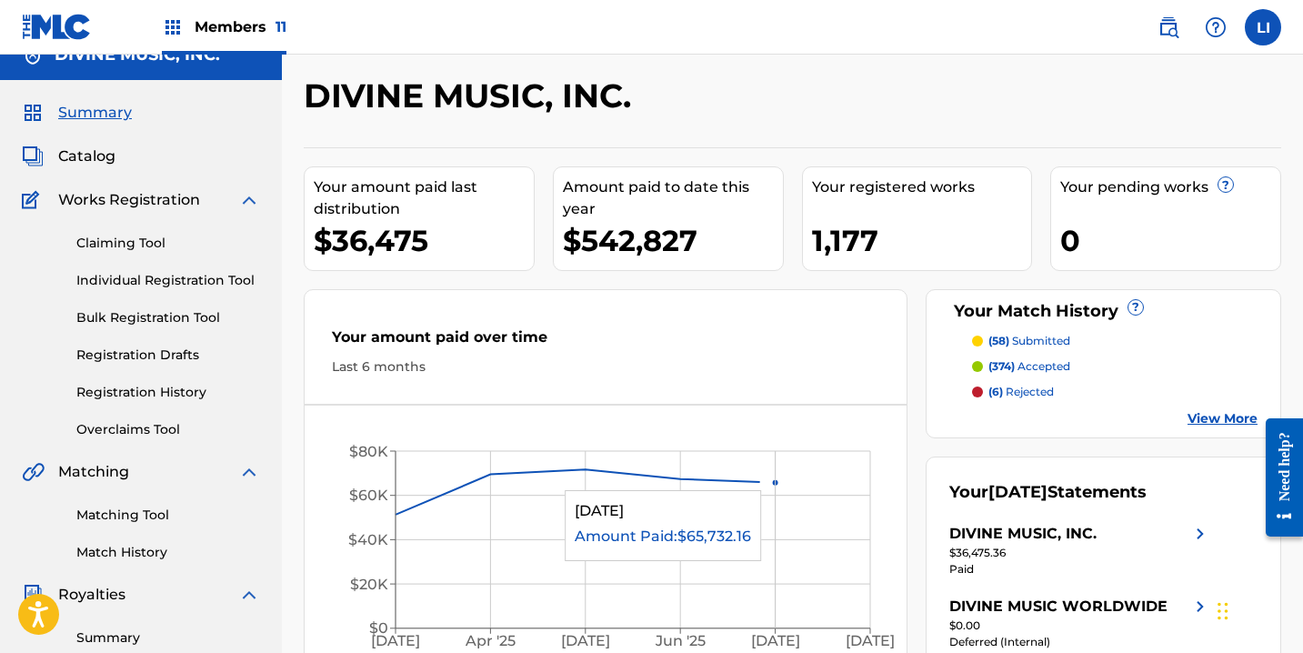
scroll to position [341, 0]
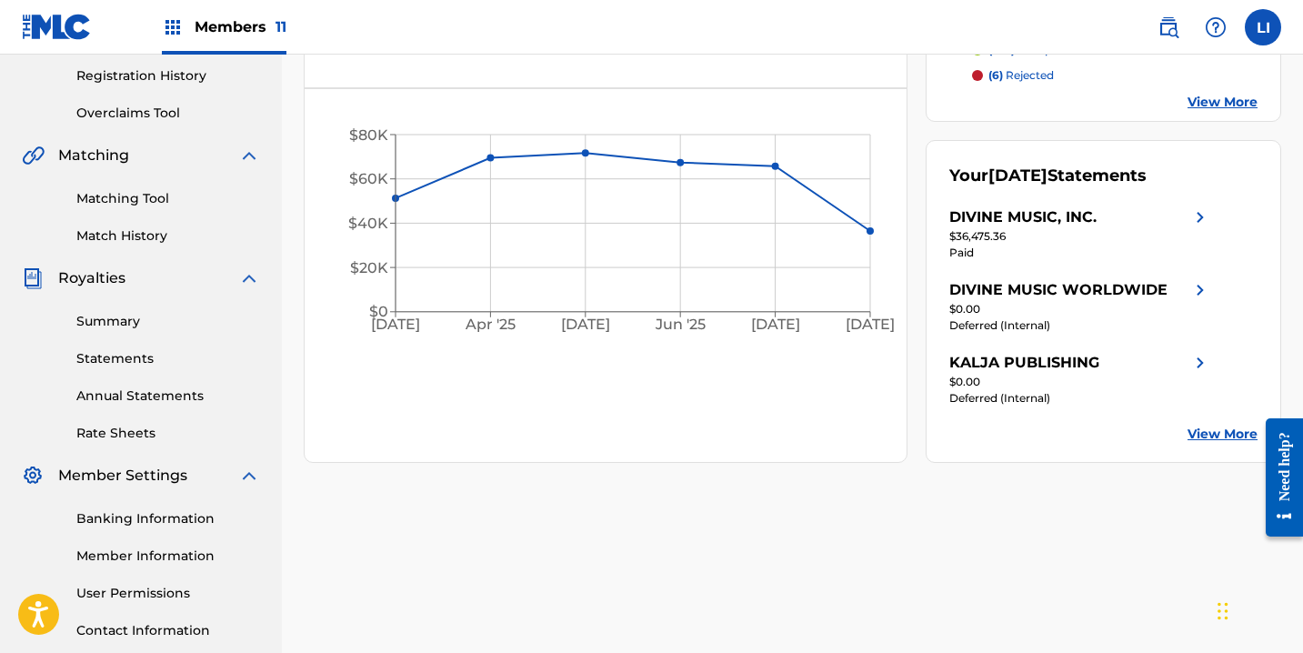
click at [598, 463] on div "DIVINE MUSIC, INC. Your amount paid last distribution $36,475 Amount paid to da…" at bounding box center [792, 229] width 1021 height 940
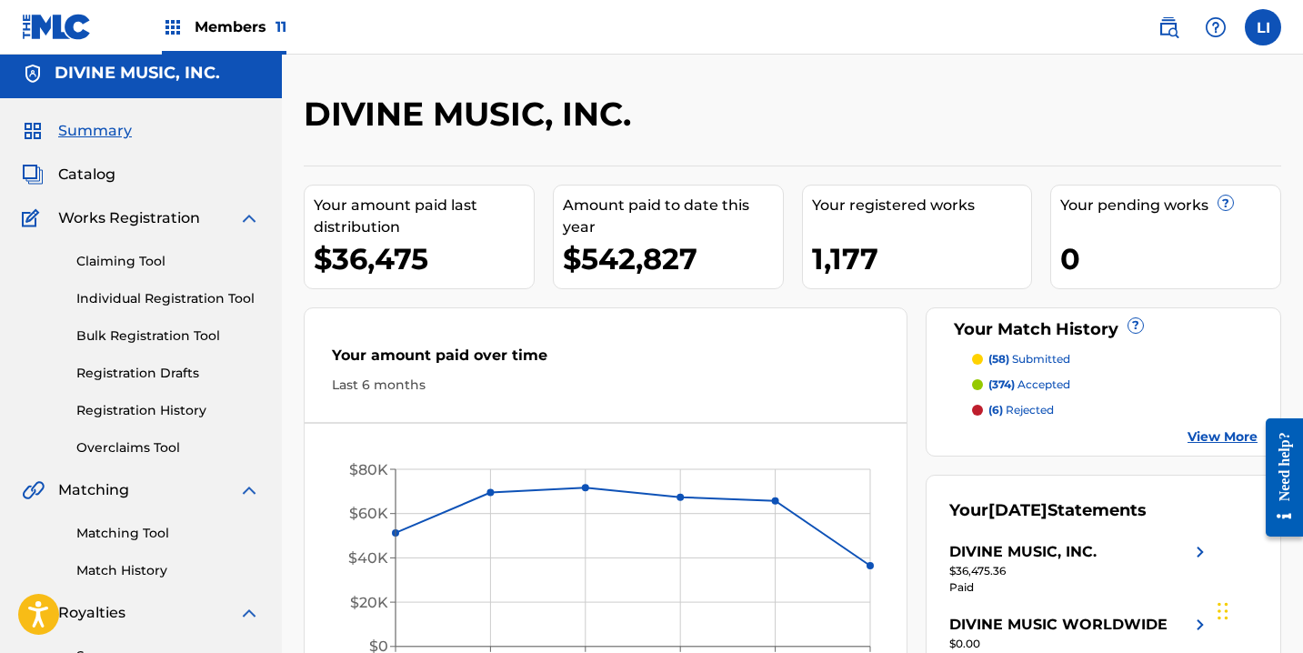
scroll to position [0, 0]
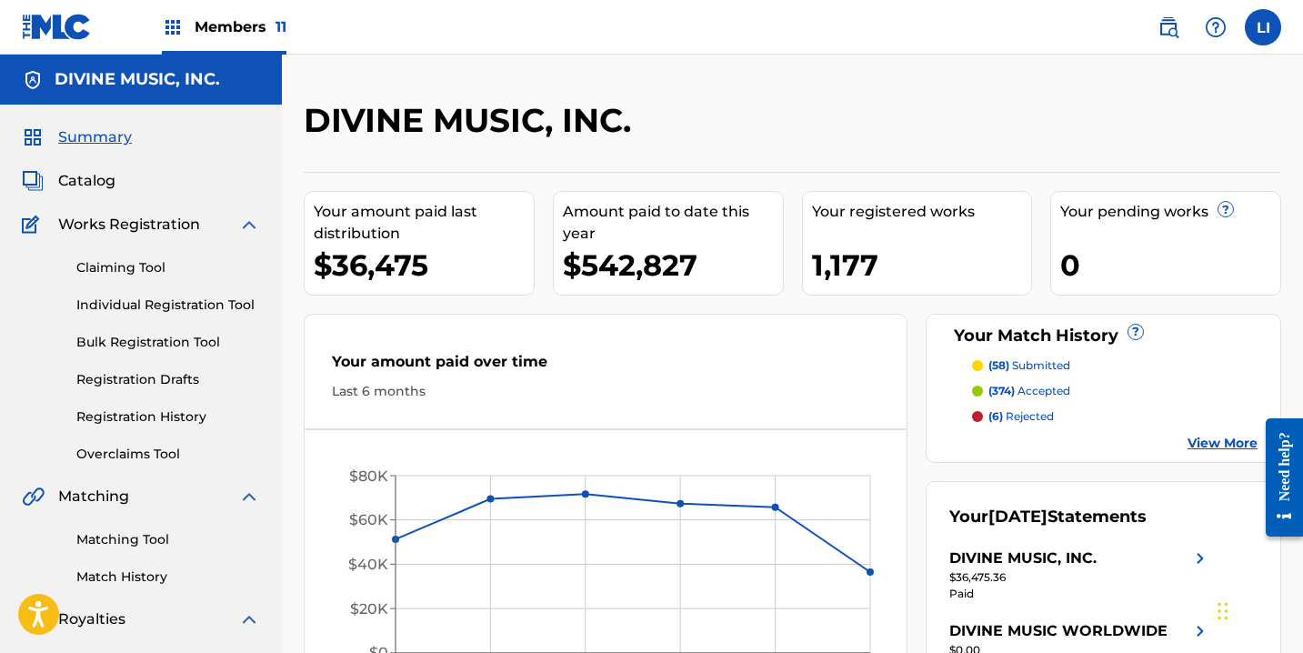
click at [708, 396] on div "Last 6 months" at bounding box center [605, 391] width 547 height 19
click at [206, 31] on span "Members 11" at bounding box center [241, 26] width 92 height 21
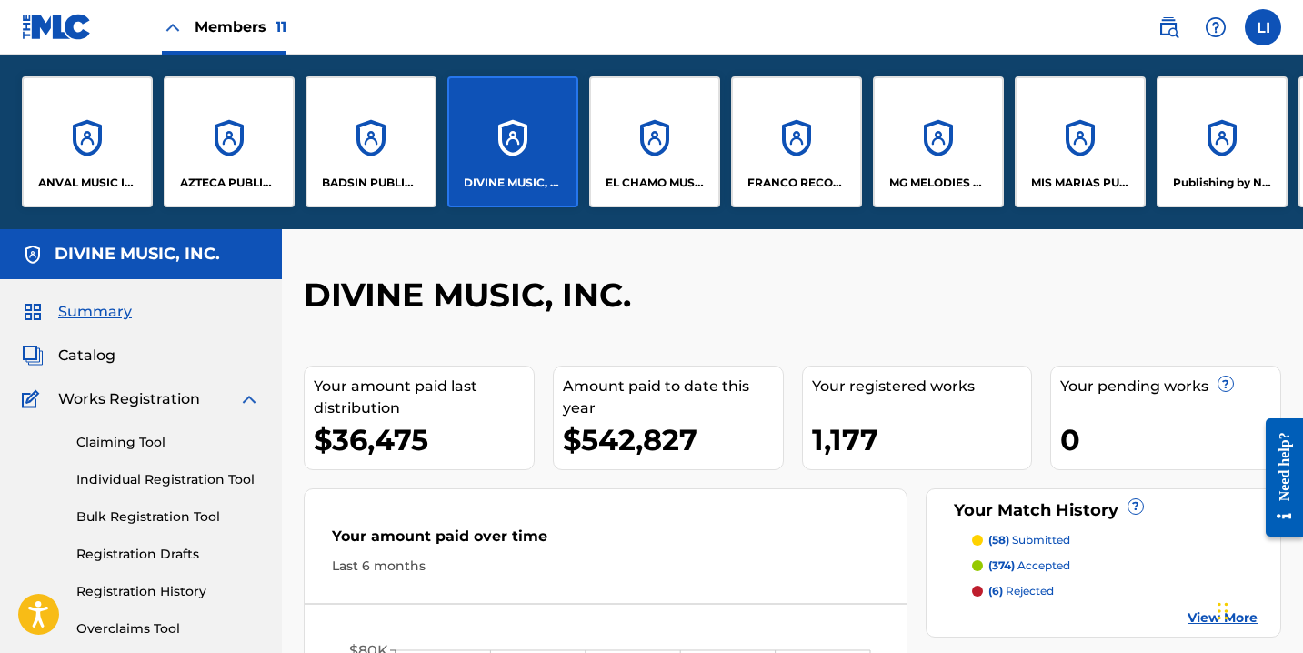
click at [1099, 130] on div "MIS MARIAS PUBLISHING" at bounding box center [1080, 141] width 131 height 131
